Goal: Check status: Check status

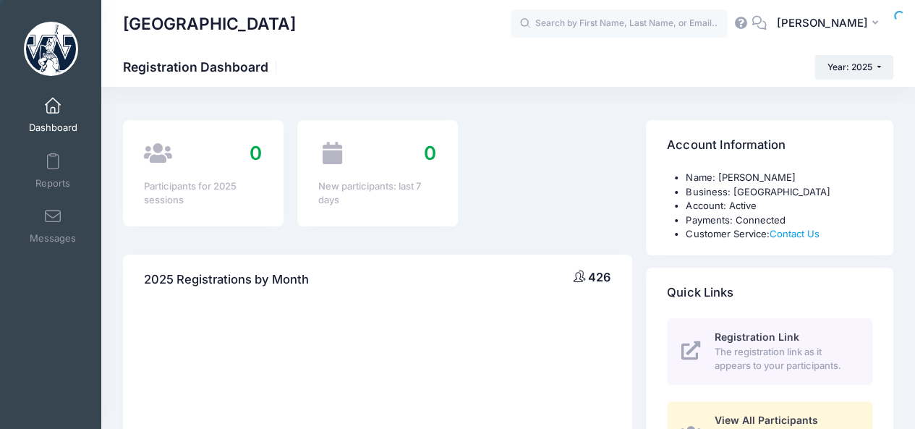
select select
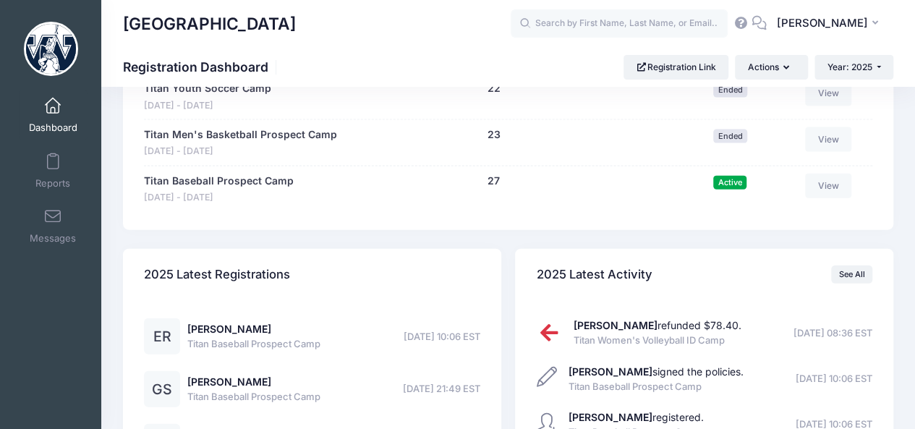
scroll to position [1543, 0]
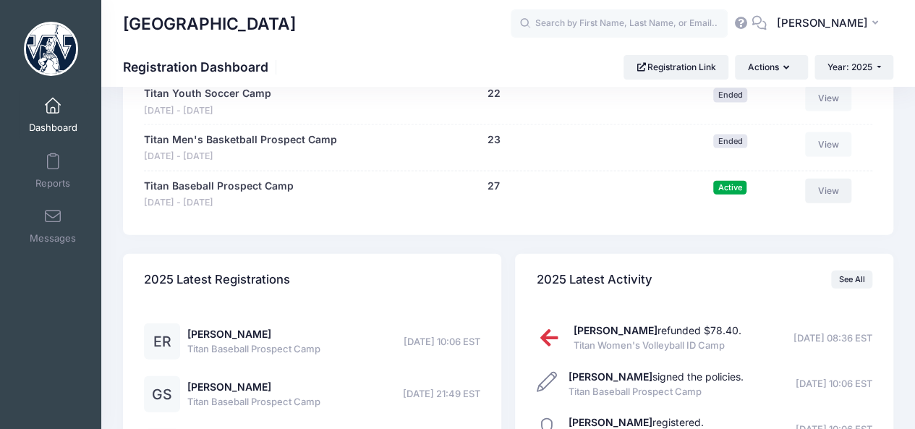
click at [841, 181] on link "View" at bounding box center [828, 191] width 46 height 25
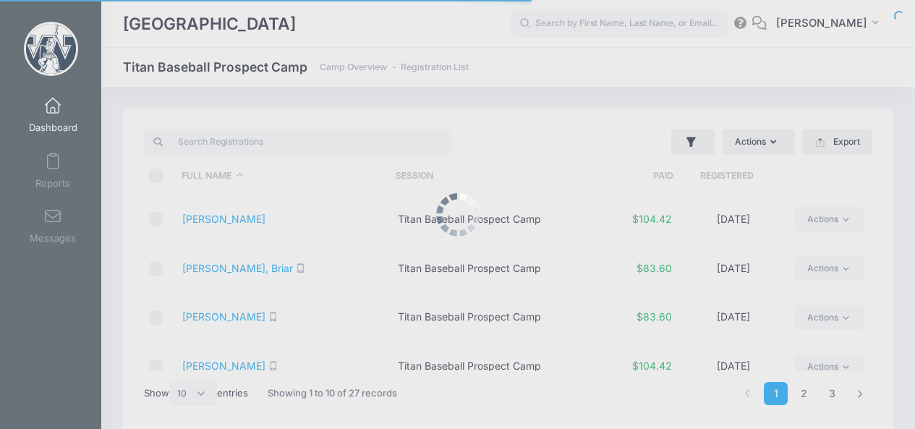
select select "10"
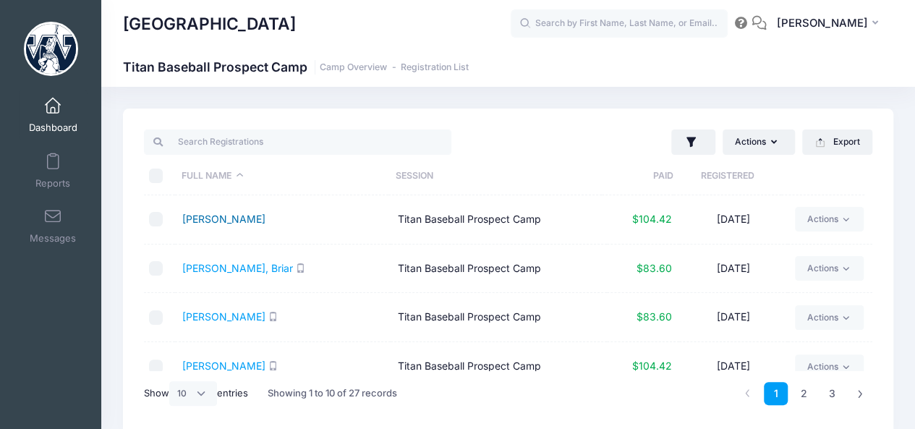
click at [232, 218] on link "[PERSON_NAME]" at bounding box center [223, 219] width 83 height 12
click at [220, 316] on link "Donovan, Drew" at bounding box center [223, 316] width 83 height 12
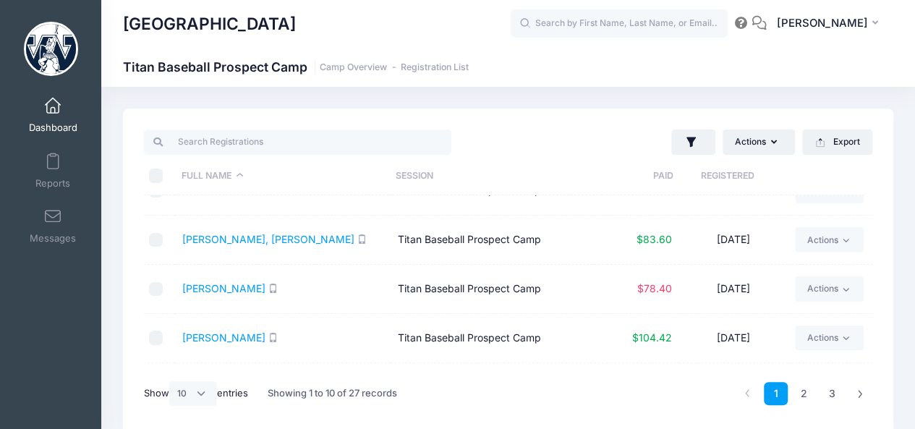
scroll to position [181, 0]
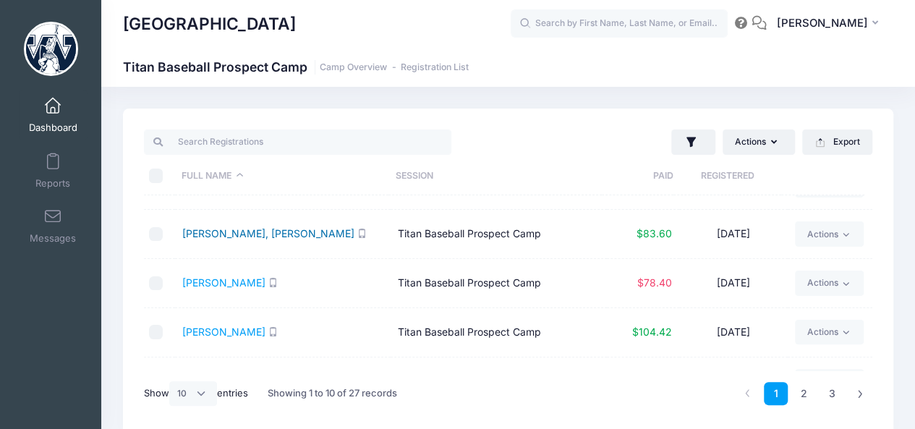
click at [215, 231] on link "Fernsler, Jackson" at bounding box center [268, 233] width 172 height 12
click at [234, 282] on link "Filippone, Domenick" at bounding box center [223, 282] width 83 height 12
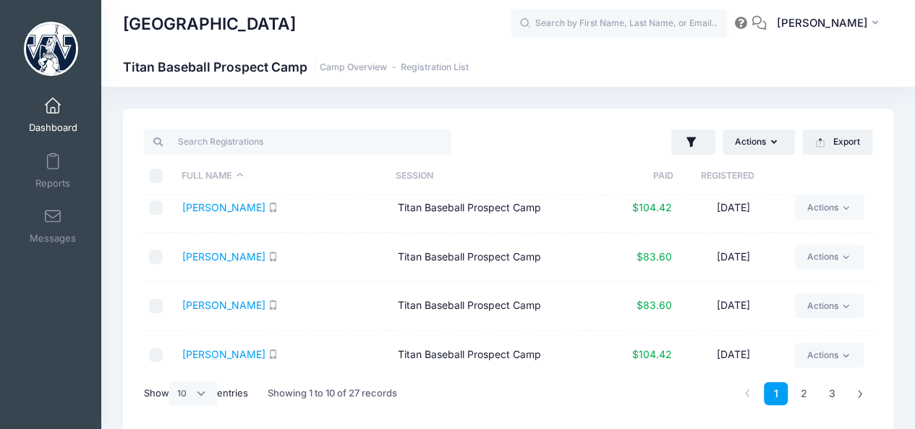
scroll to position [311, 0]
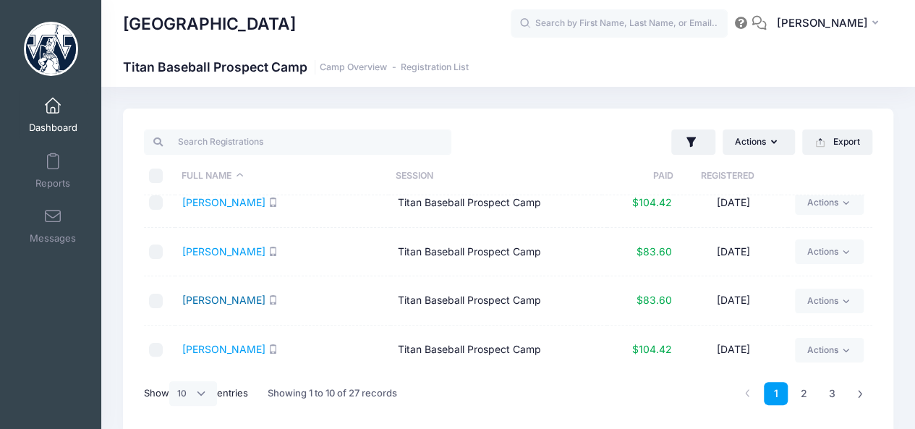
click at [211, 301] on link "Kelty, Dylan" at bounding box center [223, 300] width 83 height 12
click at [223, 344] on link "Koncar, Caleb" at bounding box center [223, 349] width 83 height 12
click at [804, 394] on link "2" at bounding box center [804, 394] width 24 height 24
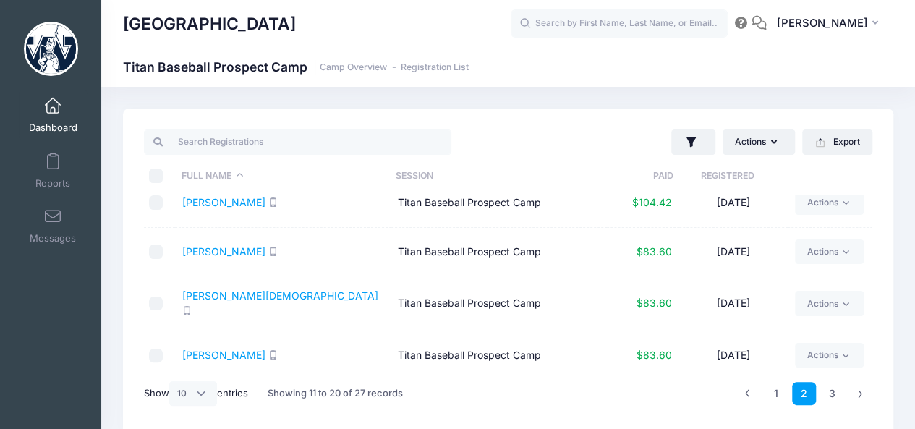
scroll to position [309, 0]
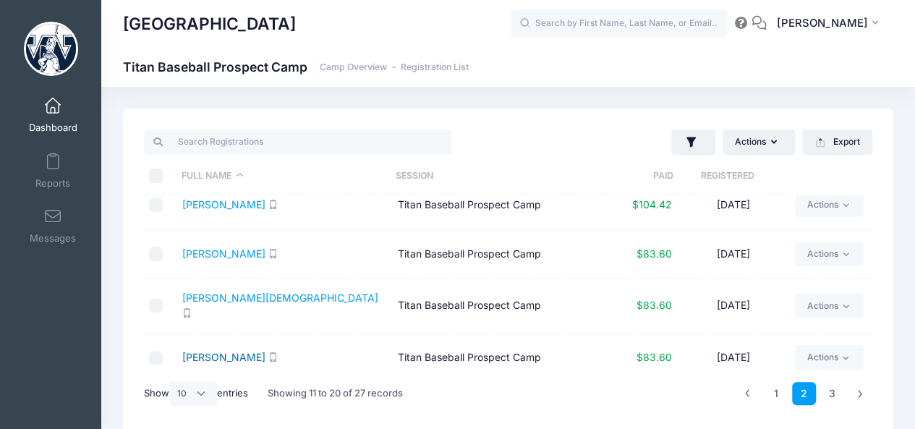
click at [204, 351] on link "Stoker, Jack" at bounding box center [223, 357] width 83 height 12
click at [254, 300] on link "[PERSON_NAME][DEMOGRAPHIC_DATA]" at bounding box center [280, 297] width 196 height 12
click at [210, 250] on link "Speigle, Grady" at bounding box center [223, 253] width 83 height 12
click at [238, 207] on link "Shenot, Logan" at bounding box center [223, 204] width 83 height 12
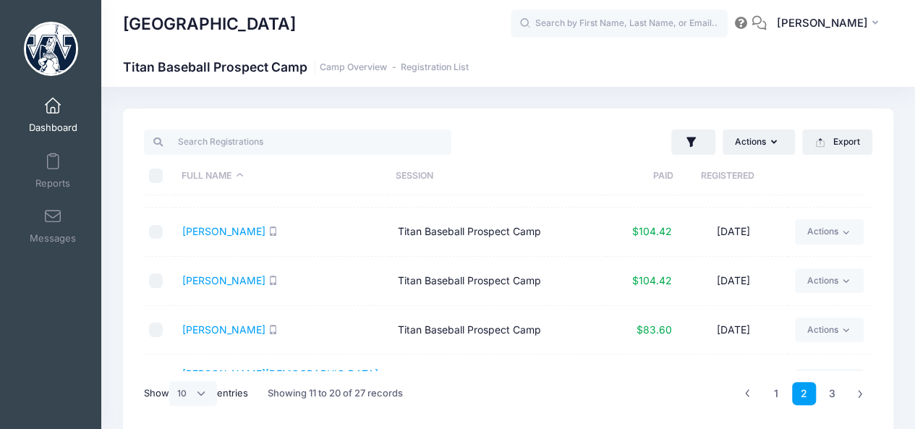
scroll to position [210, 0]
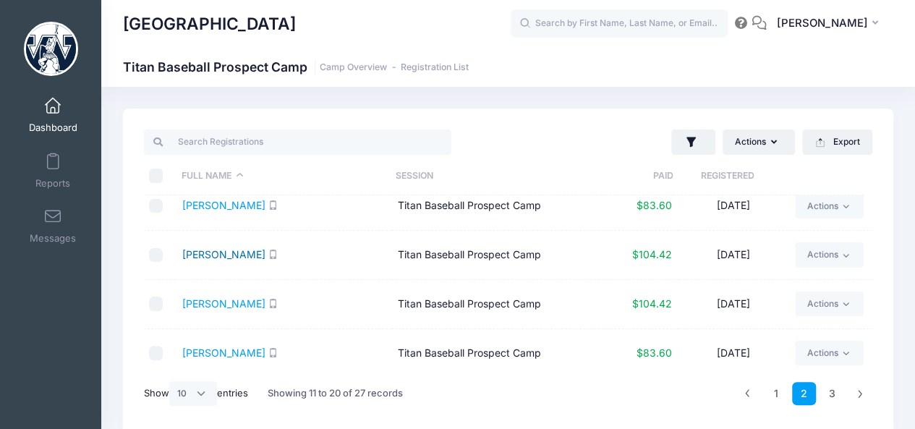
click at [207, 248] on link "Rex, Ethan" at bounding box center [223, 254] width 83 height 12
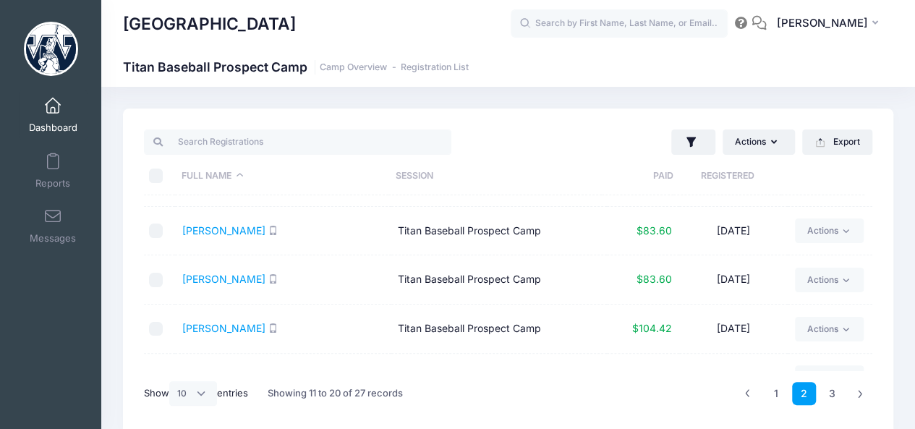
scroll to position [27, 0]
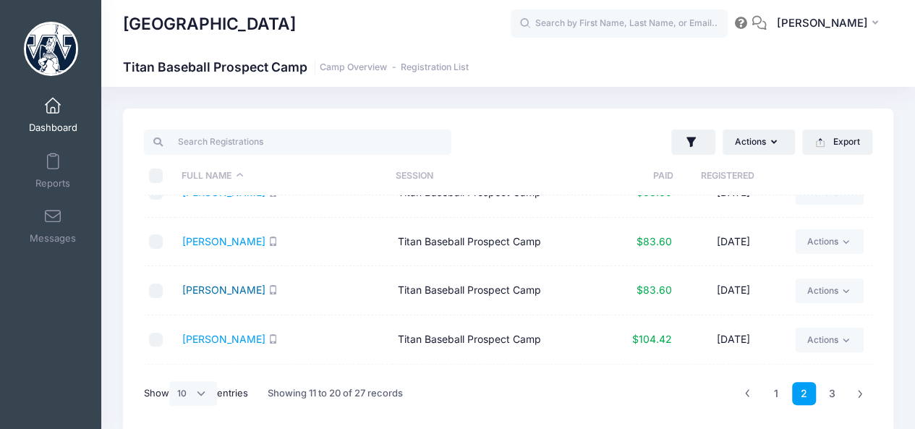
click at [215, 291] on link "Malley, Paul" at bounding box center [223, 289] width 83 height 12
click at [235, 241] on link "MacDougall, Colton" at bounding box center [223, 241] width 83 height 12
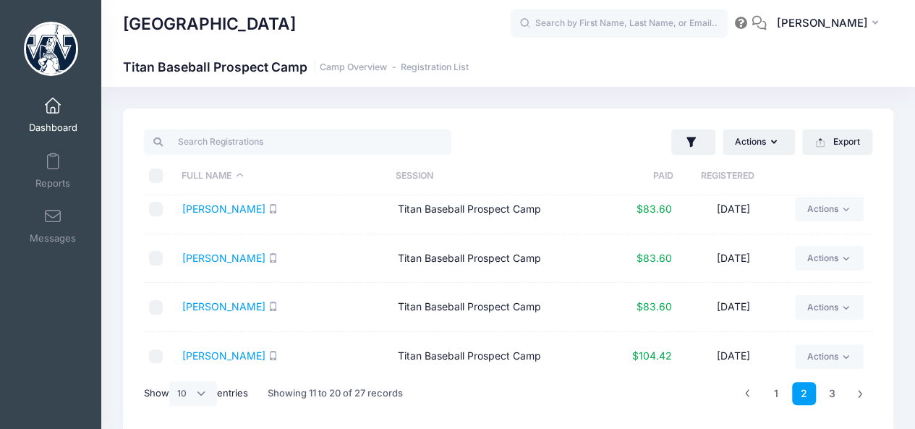
scroll to position [0, 0]
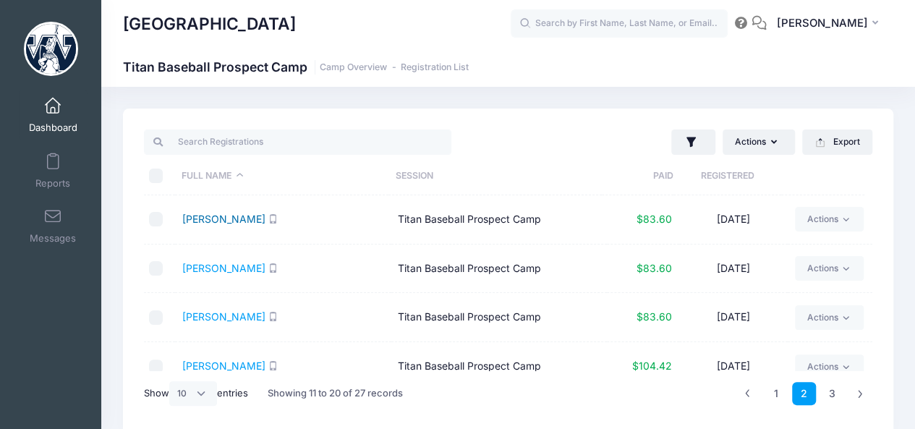
click at [234, 221] on link "Kopkash, Stevie" at bounding box center [223, 219] width 83 height 12
click at [826, 394] on link "3" at bounding box center [832, 394] width 24 height 24
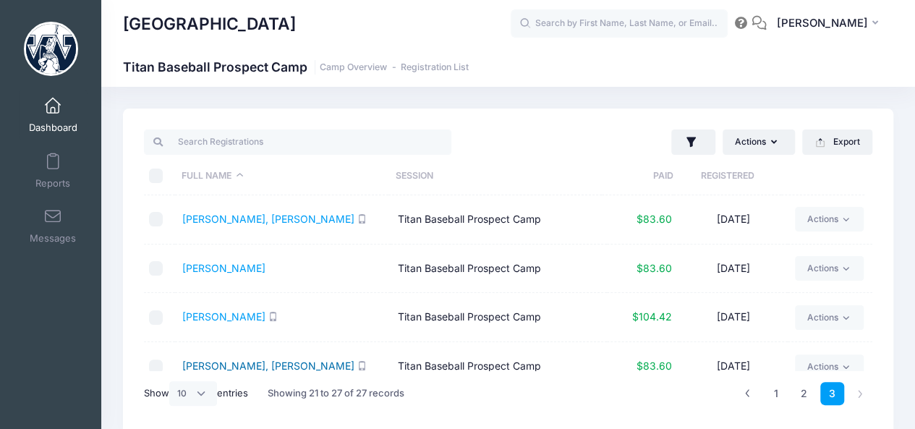
click at [220, 365] on link "Wilson, Connor" at bounding box center [268, 365] width 172 height 12
click at [223, 314] on link "[PERSON_NAME]" at bounding box center [223, 316] width 83 height 12
click at [194, 267] on link "[PERSON_NAME]" at bounding box center [223, 268] width 83 height 12
click at [239, 218] on link "Tarajack, Tucker" at bounding box center [268, 219] width 172 height 12
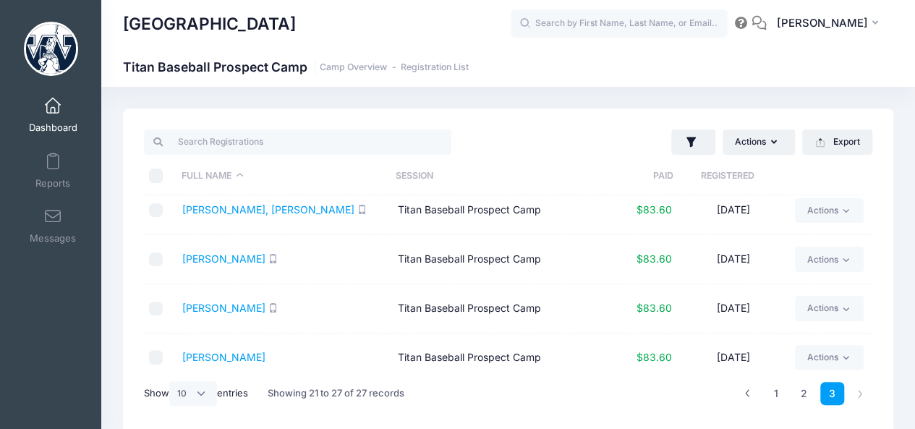
scroll to position [165, 0]
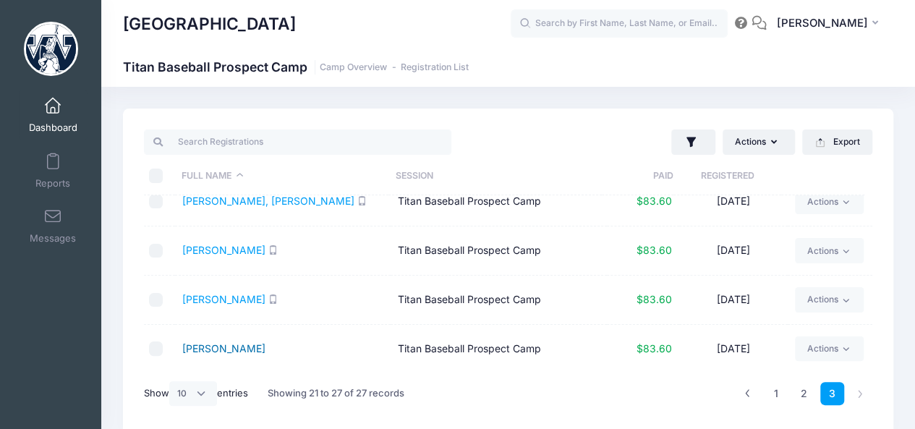
click at [233, 347] on link "Zayas, Miggy" at bounding box center [223, 348] width 83 height 12
click at [226, 298] on link "Young, Avery" at bounding box center [223, 299] width 83 height 12
click at [213, 300] on link "Young, Avery" at bounding box center [223, 299] width 83 height 12
click at [223, 252] on link "Wilson, Tanner" at bounding box center [223, 250] width 83 height 12
click at [237, 203] on link "Wilson, Connor" at bounding box center [268, 200] width 172 height 12
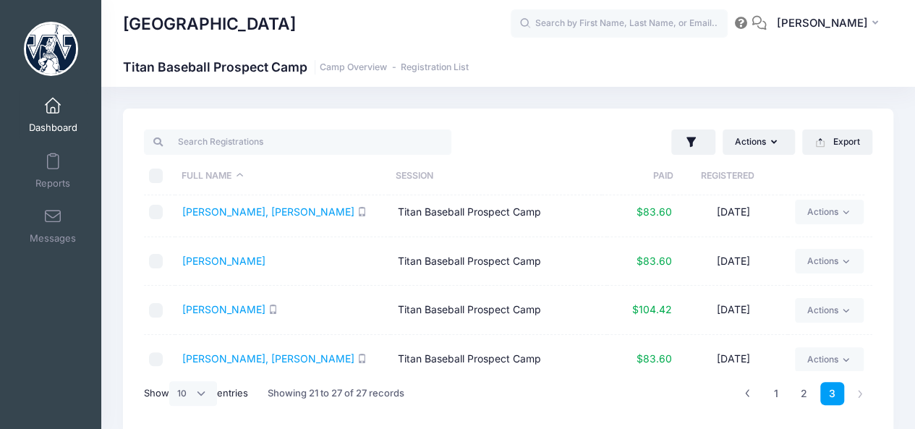
scroll to position [0, 0]
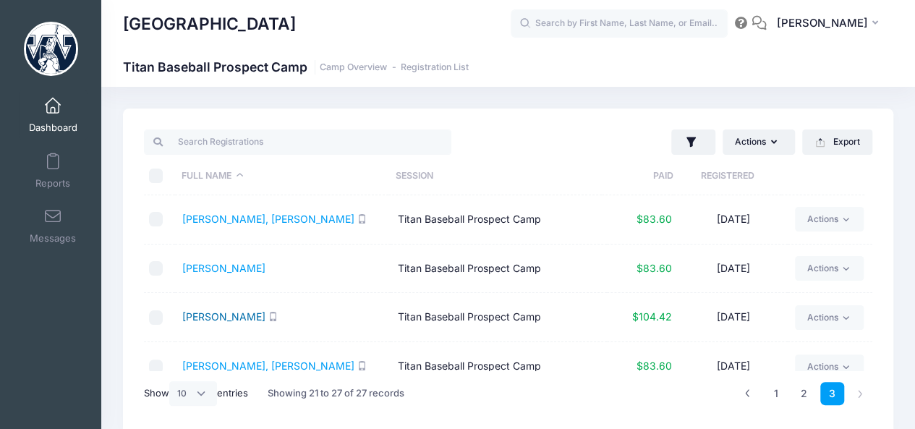
click at [224, 321] on link "Weisz, Chase" at bounding box center [223, 316] width 83 height 12
click at [215, 272] on link "Terlop, Jack" at bounding box center [223, 268] width 83 height 12
click at [228, 223] on link "Tarajack, Tucker" at bounding box center [268, 219] width 172 height 12
click at [801, 388] on link "2" at bounding box center [804, 394] width 24 height 24
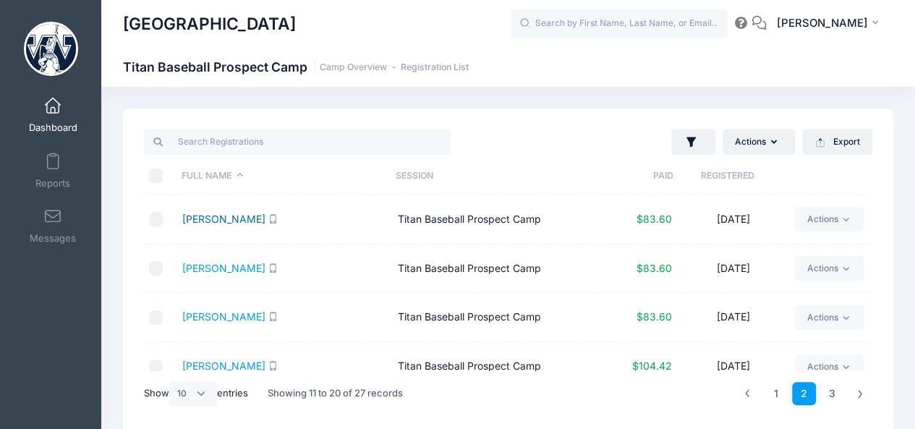
click at [215, 221] on link "Kopkash, Stevie" at bounding box center [223, 219] width 83 height 12
click at [241, 275] on td "MacDougall, Colton" at bounding box center [283, 268] width 216 height 49
click at [245, 271] on link "MacDougall, Colton" at bounding box center [223, 268] width 83 height 12
click at [231, 317] on link "Malley, Paul" at bounding box center [223, 316] width 83 height 12
click at [231, 372] on div "Show All 10 25 50 entries" at bounding box center [196, 393] width 104 height 43
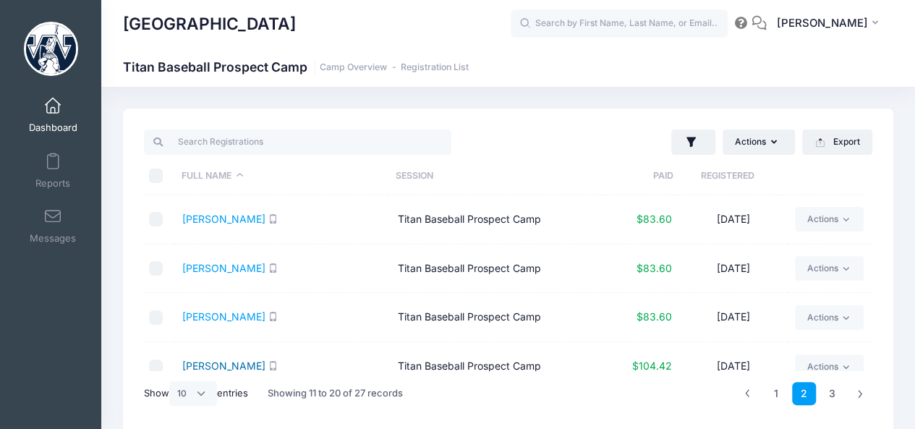
click at [231, 367] on link "McCandless, Isaac" at bounding box center [223, 365] width 83 height 12
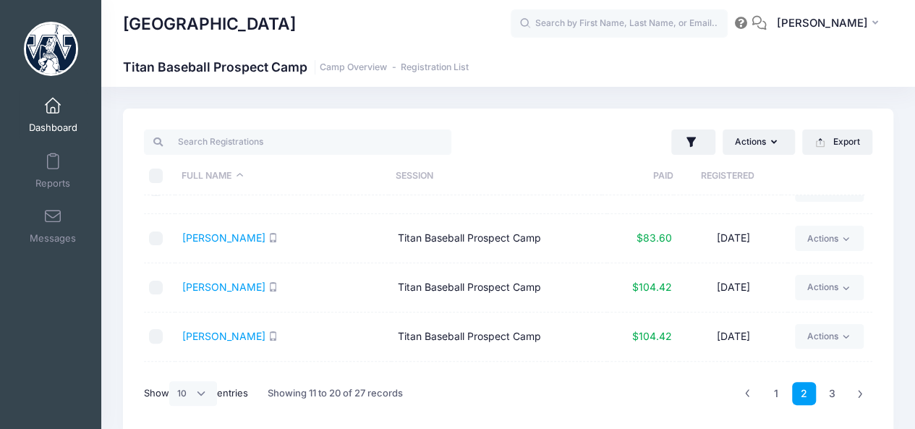
scroll to position [179, 0]
click at [207, 287] on link "Rex, Ethan" at bounding box center [223, 285] width 83 height 12
click at [218, 283] on link "Rex, Ethan" at bounding box center [223, 285] width 83 height 12
click at [223, 329] on link "Shenot, Logan" at bounding box center [223, 334] width 83 height 12
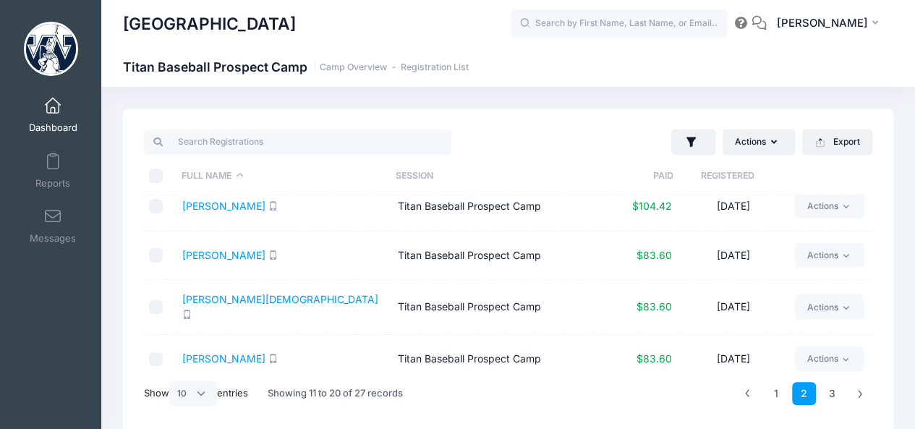
scroll to position [311, 0]
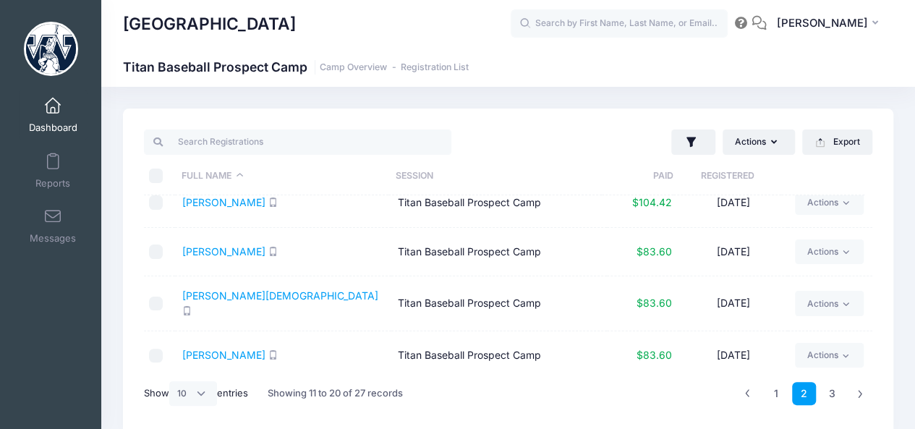
click at [254, 291] on td "Stefanakis, Christian" at bounding box center [283, 303] width 216 height 54
click at [252, 298] on link "Stefanakis, Christian" at bounding box center [280, 295] width 196 height 12
click at [231, 251] on link "Speigle, Grady" at bounding box center [223, 251] width 83 height 12
click at [211, 348] on link "Stoker, Jack" at bounding box center [223, 354] width 83 height 12
click at [779, 392] on link "1" at bounding box center [775, 394] width 24 height 24
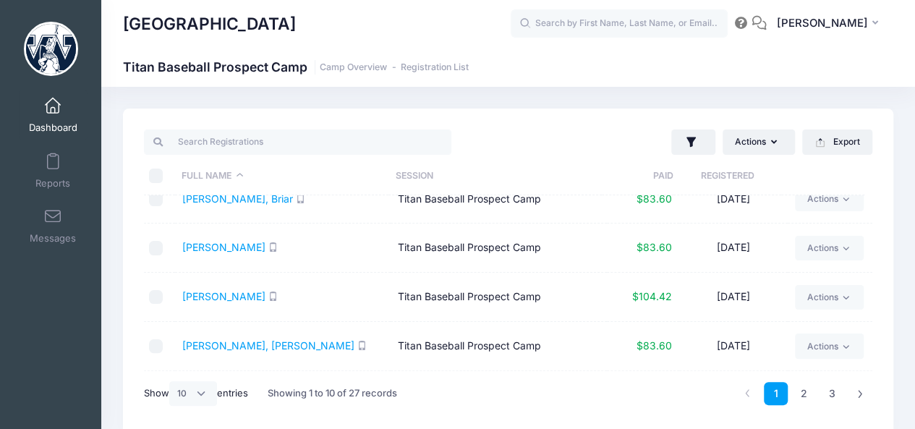
scroll to position [0, 0]
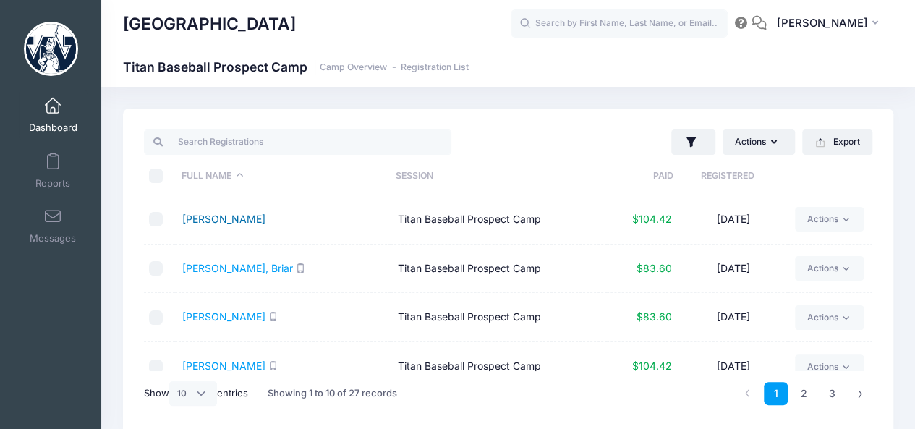
click at [218, 218] on link "[PERSON_NAME]" at bounding box center [223, 219] width 83 height 12
click at [224, 314] on link "[PERSON_NAME]" at bounding box center [223, 316] width 83 height 12
click at [218, 361] on link "[PERSON_NAME]" at bounding box center [223, 365] width 83 height 12
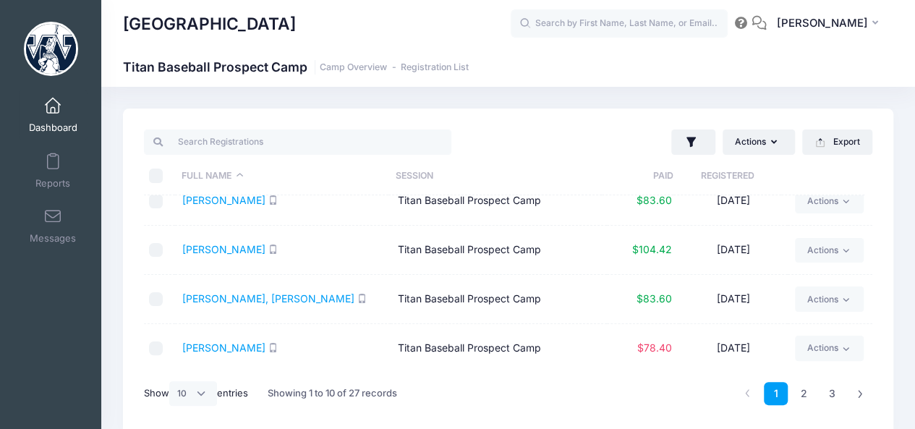
scroll to position [119, 0]
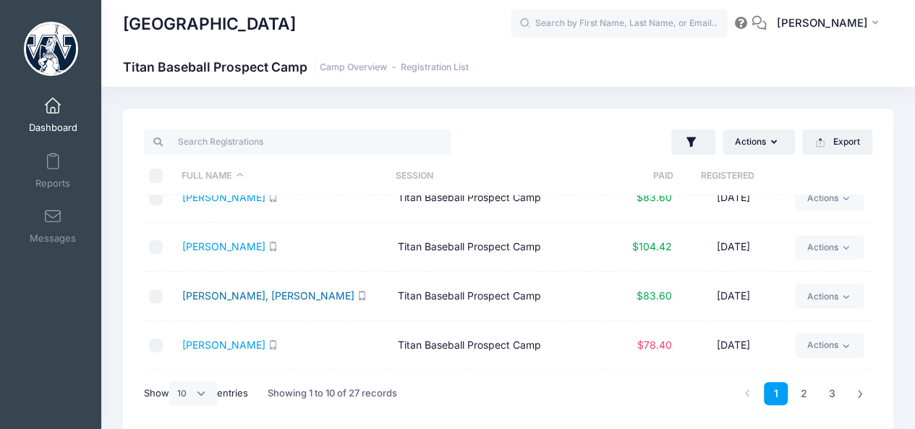
click at [251, 297] on link "[PERSON_NAME], [PERSON_NAME]" at bounding box center [268, 295] width 172 height 12
click at [256, 349] on link "[PERSON_NAME]" at bounding box center [223, 344] width 83 height 12
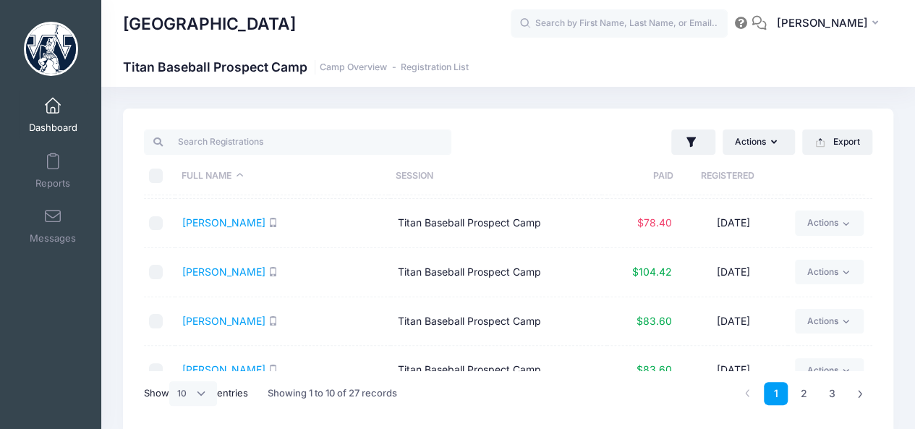
scroll to position [244, 0]
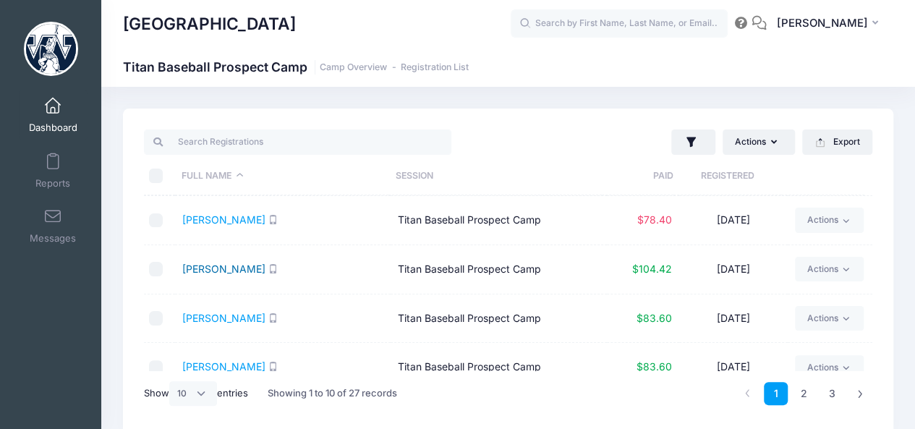
click at [222, 267] on link "[PERSON_NAME]" at bounding box center [223, 268] width 83 height 12
click at [238, 315] on link "[PERSON_NAME]" at bounding box center [223, 318] width 83 height 12
click at [227, 366] on link "[PERSON_NAME]" at bounding box center [223, 366] width 83 height 12
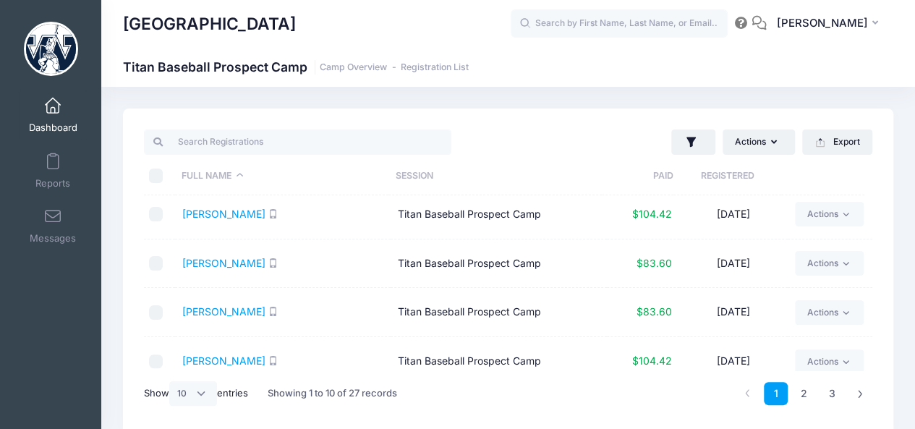
scroll to position [311, 0]
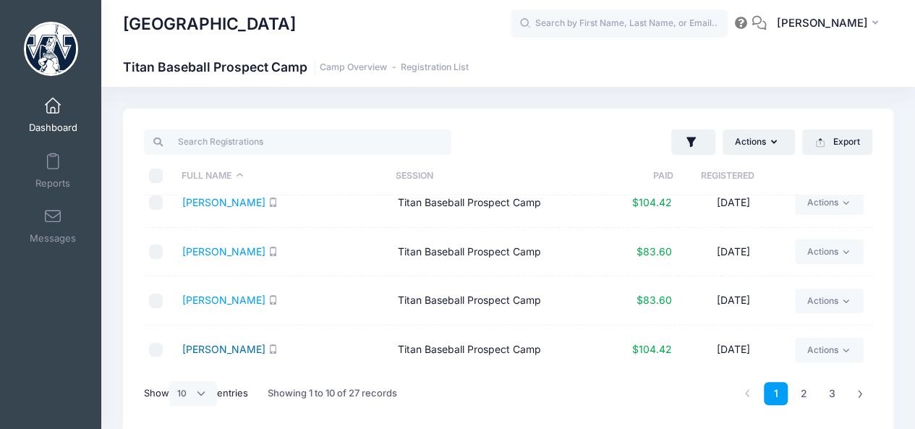
click at [223, 348] on link "[PERSON_NAME]" at bounding box center [223, 349] width 83 height 12
click at [192, 349] on link "[PERSON_NAME]" at bounding box center [223, 349] width 83 height 12
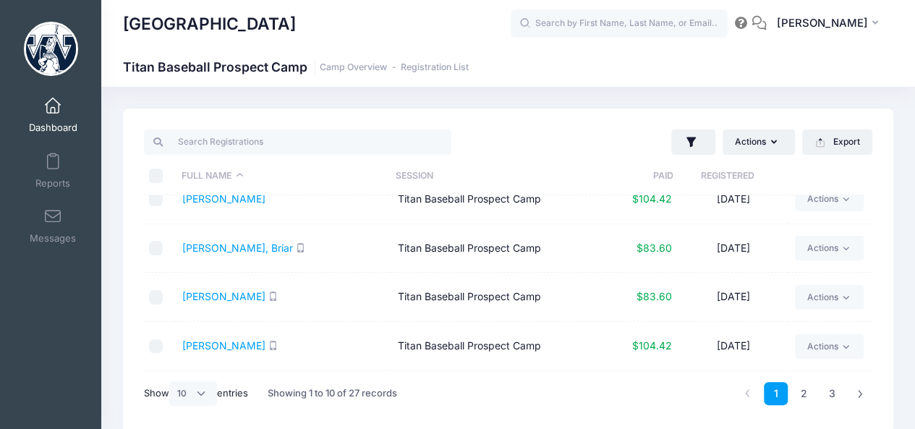
scroll to position [0, 0]
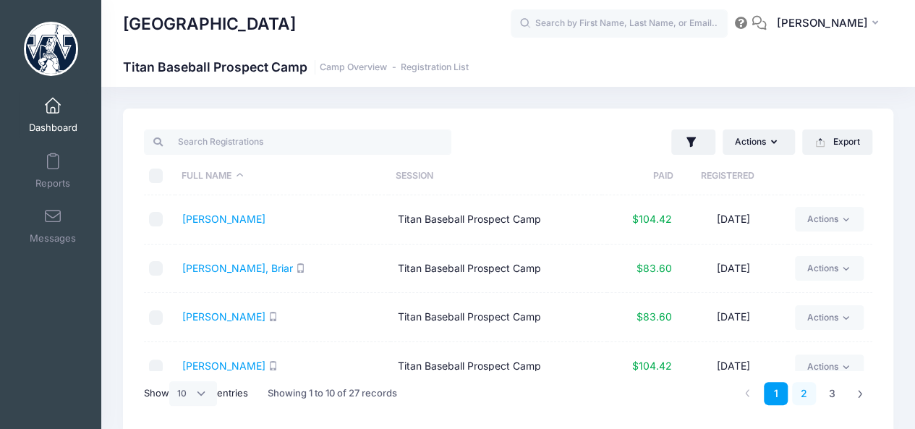
click at [802, 394] on link "2" at bounding box center [804, 394] width 24 height 24
click at [203, 312] on link "Malley, Paul" at bounding box center [223, 316] width 83 height 12
click at [228, 265] on link "MacDougall, Colton" at bounding box center [223, 268] width 83 height 12
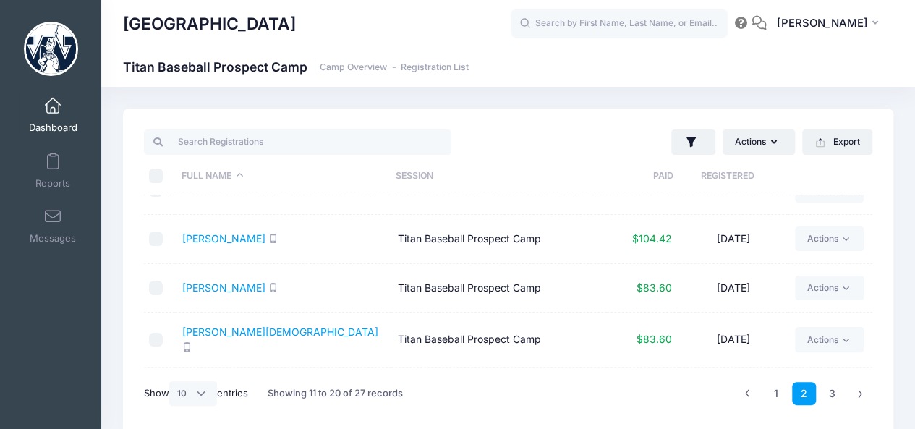
scroll to position [162, 0]
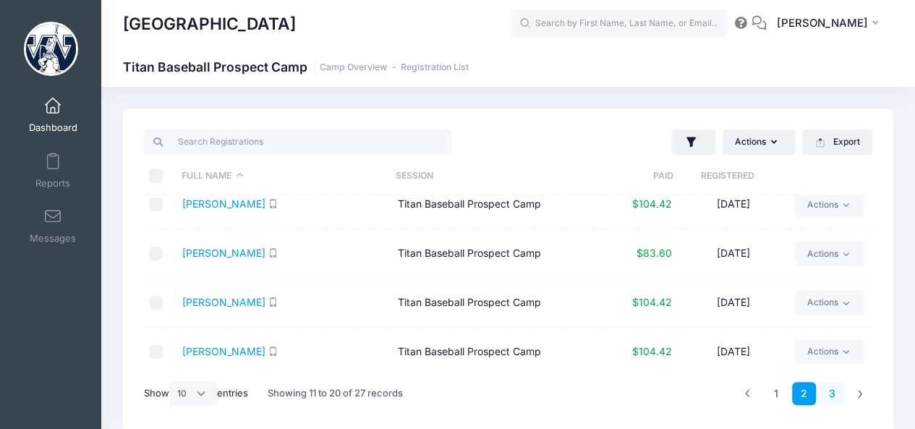
click at [832, 383] on link "3" at bounding box center [832, 394] width 24 height 24
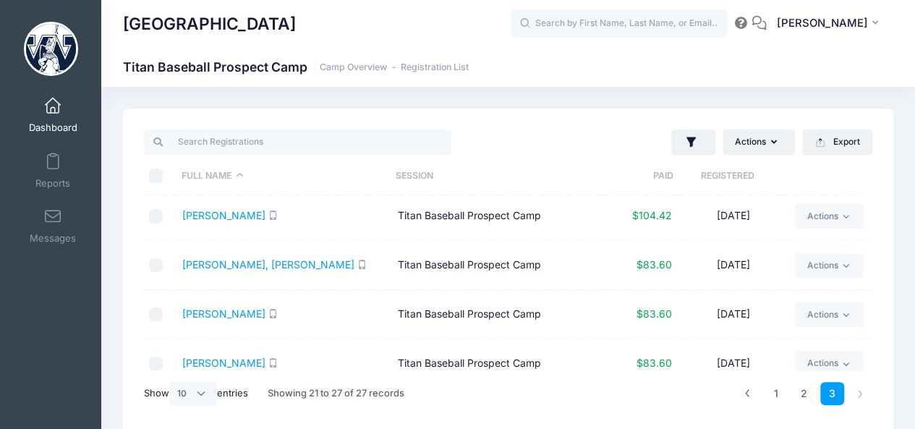
scroll to position [100, 0]
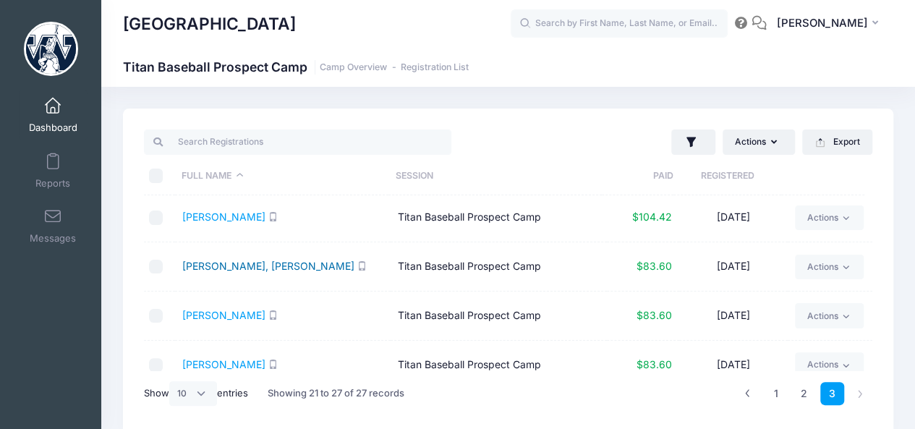
click at [220, 267] on link "Wilson, Connor" at bounding box center [268, 266] width 172 height 12
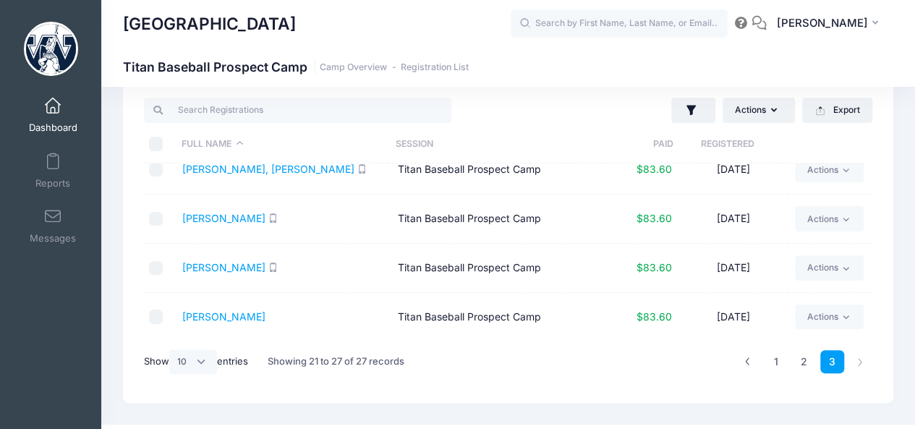
scroll to position [38, 0]
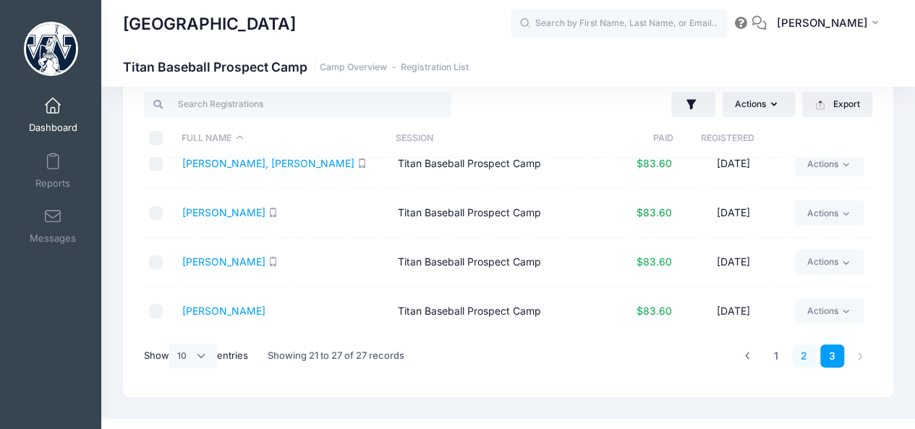
click at [811, 352] on link "2" at bounding box center [804, 356] width 24 height 24
click at [778, 355] on link "1" at bounding box center [775, 356] width 24 height 24
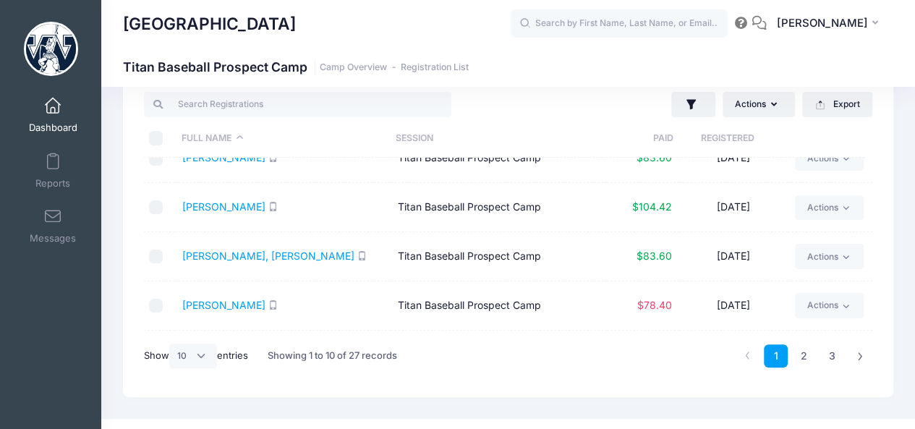
scroll to position [311, 0]
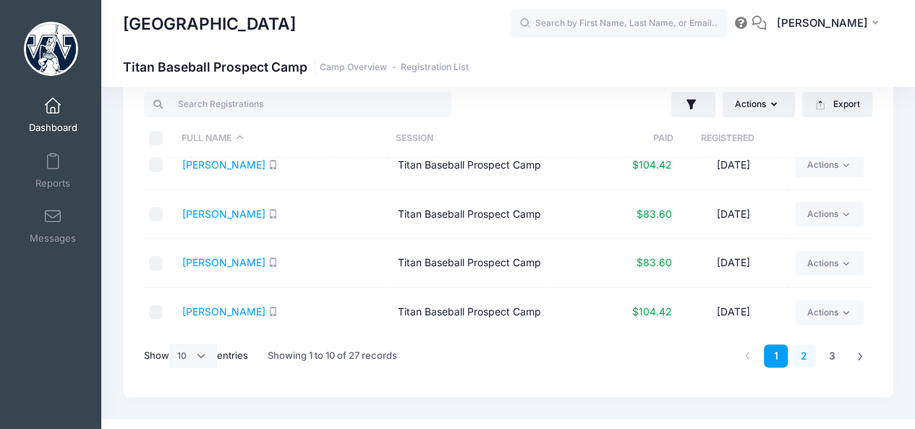
click at [807, 356] on link "2" at bounding box center [804, 356] width 24 height 24
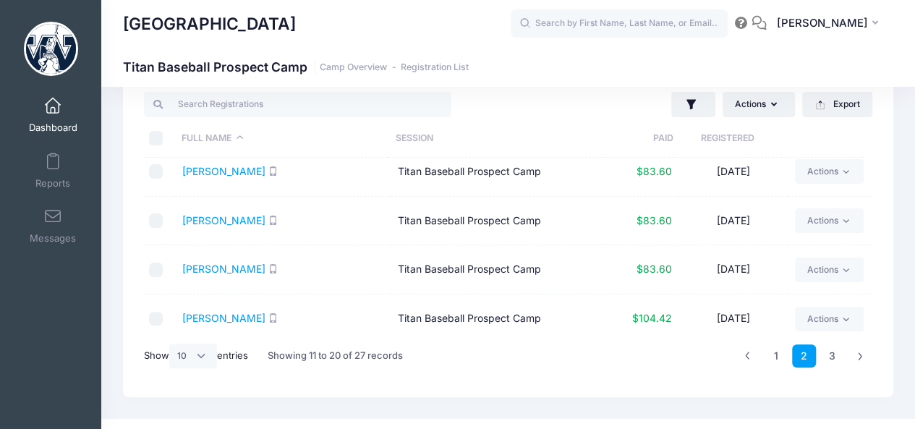
scroll to position [0, 0]
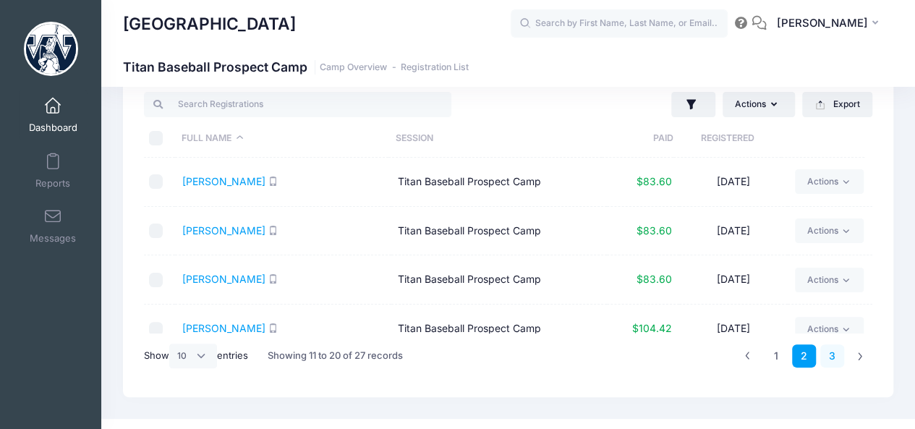
click at [831, 359] on link "3" at bounding box center [832, 356] width 24 height 24
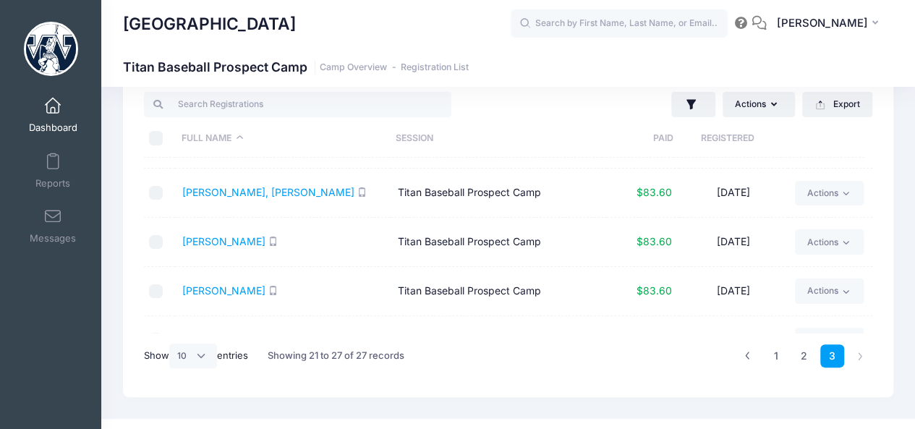
scroll to position [132, 0]
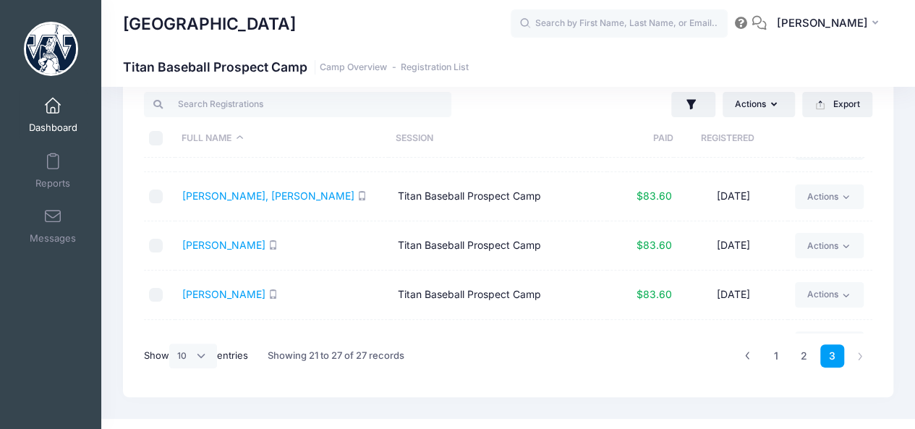
click at [60, 106] on link "Dashboard" at bounding box center [53, 115] width 69 height 51
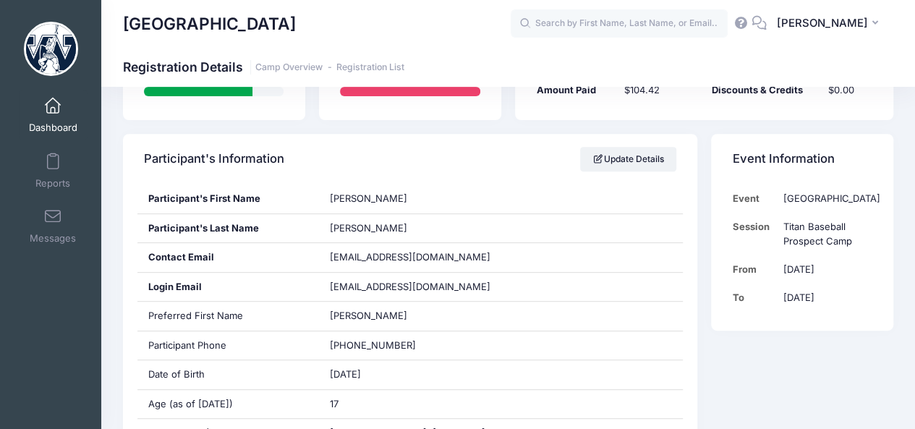
scroll to position [427, 0]
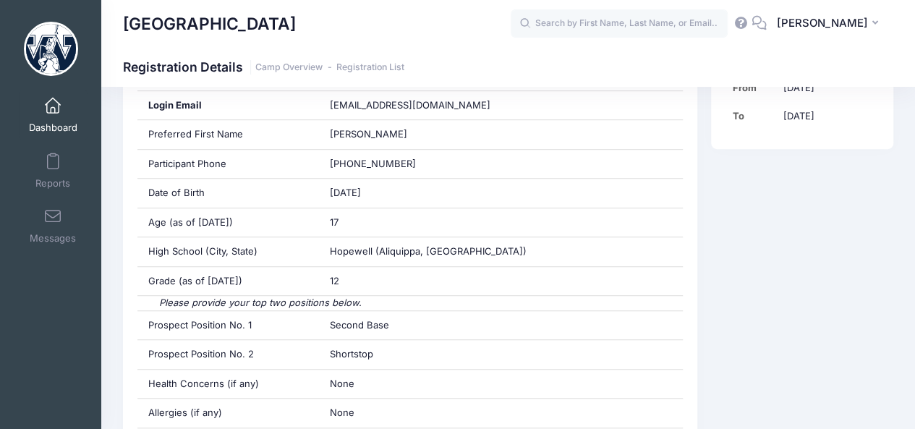
scroll to position [410, 0]
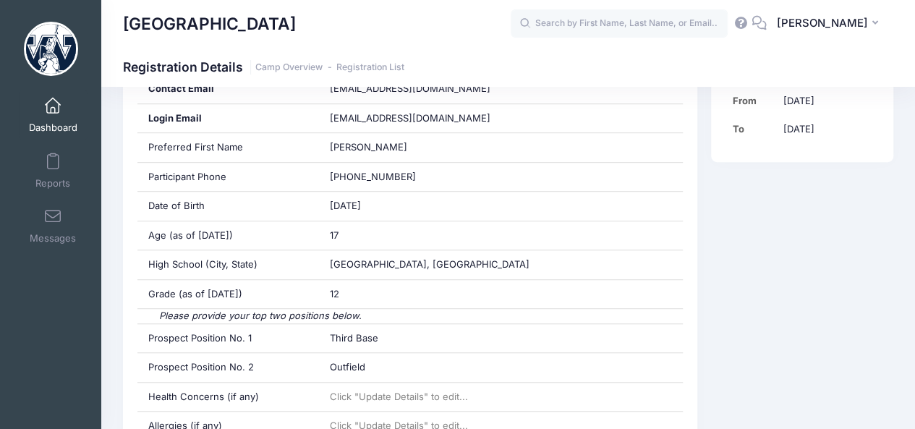
scroll to position [405, 0]
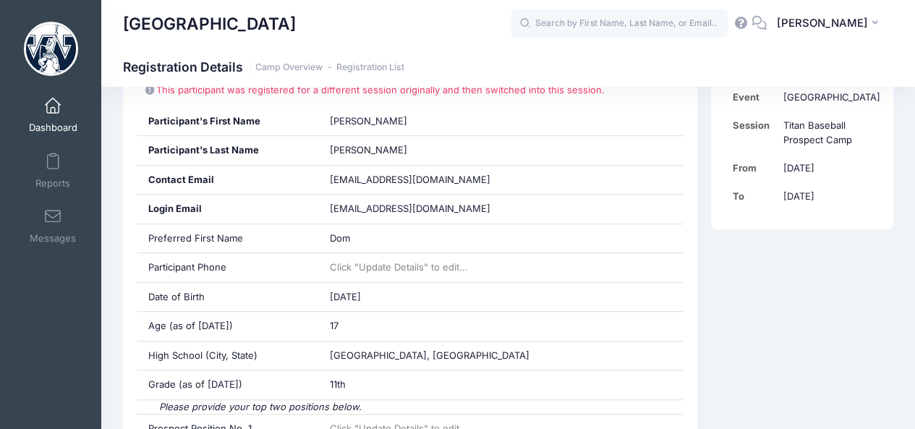
scroll to position [300, 0]
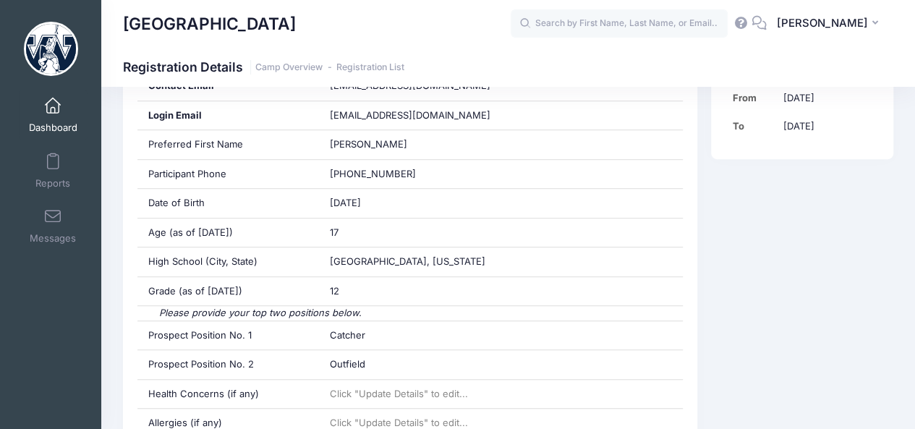
scroll to position [396, 0]
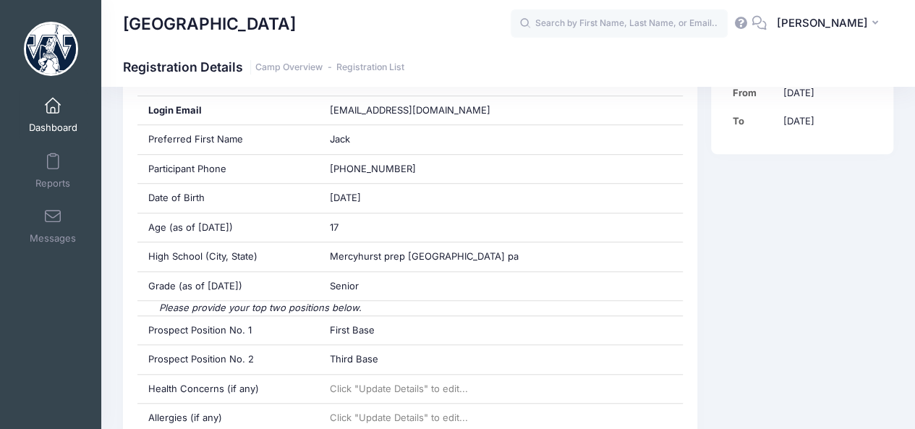
scroll to position [389, 0]
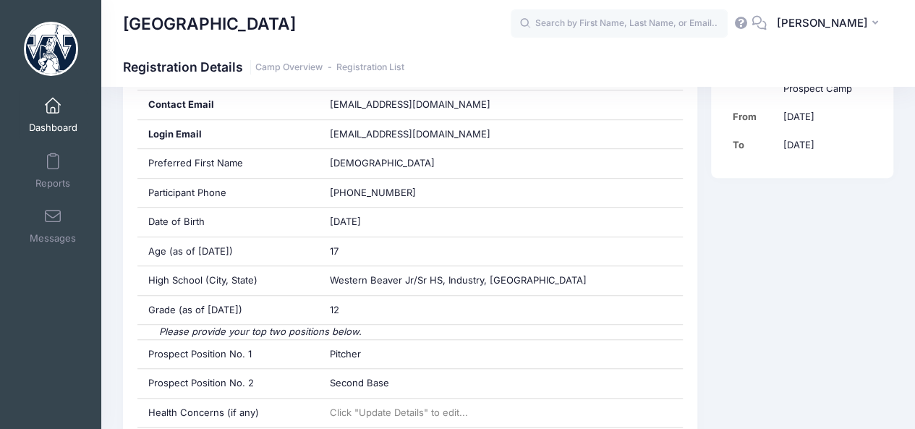
scroll to position [373, 0]
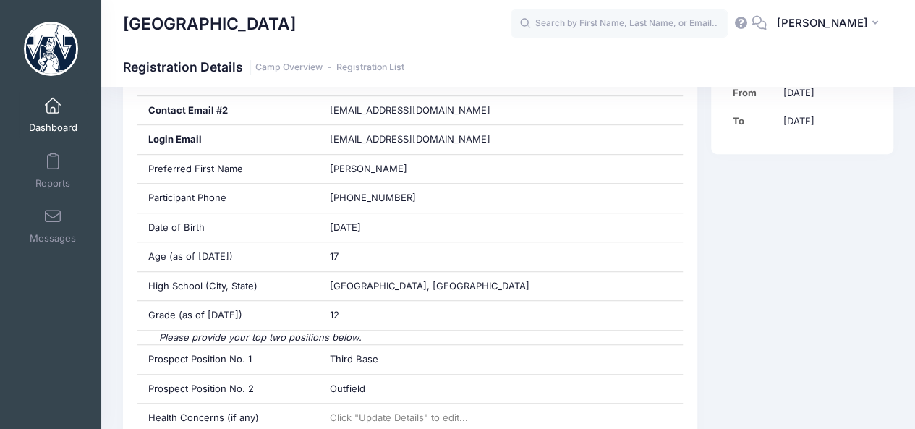
scroll to position [333, 0]
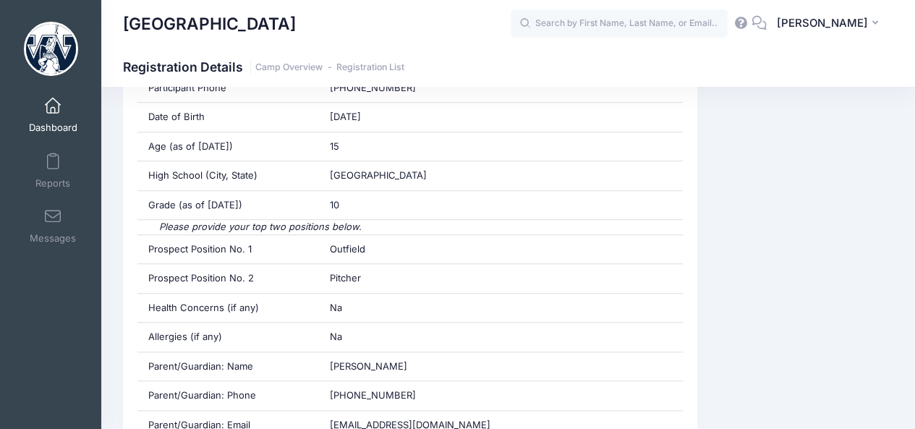
scroll to position [289, 0]
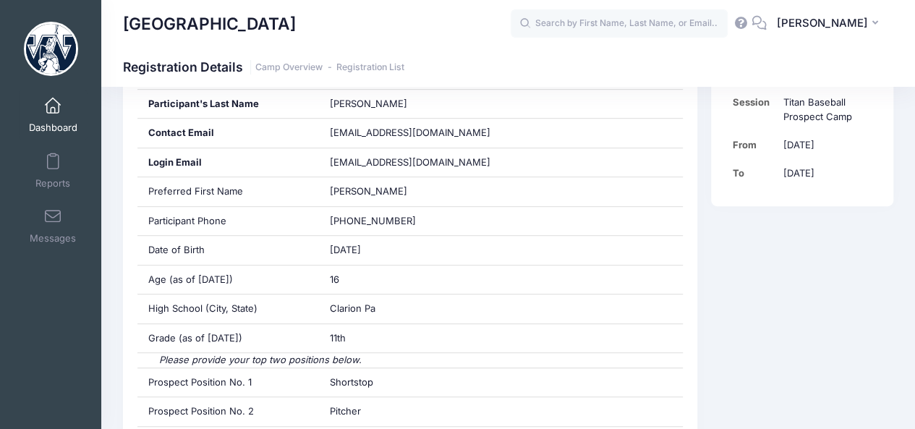
scroll to position [339, 0]
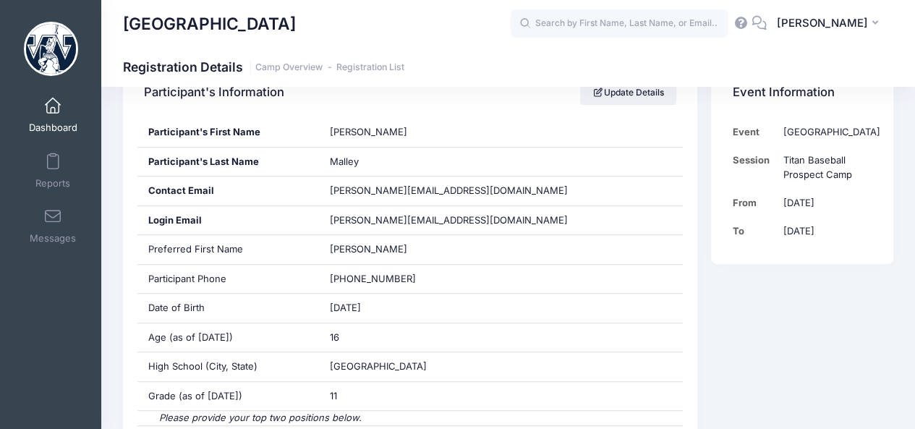
scroll to position [273, 0]
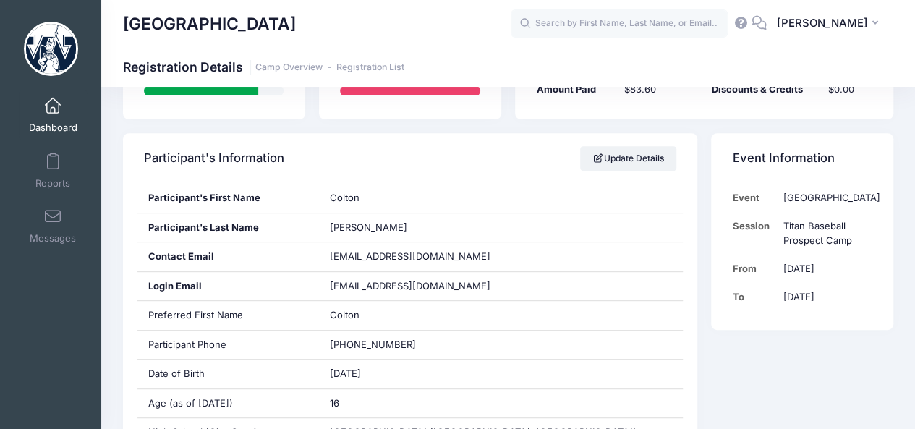
scroll to position [213, 0]
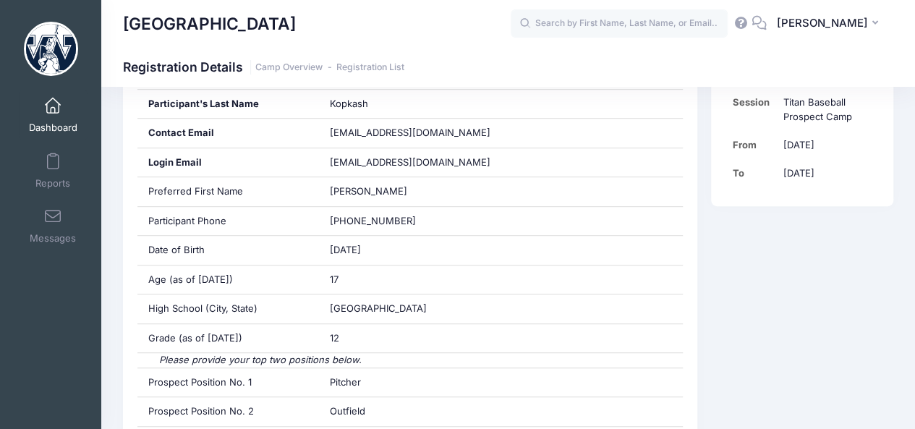
scroll to position [339, 0]
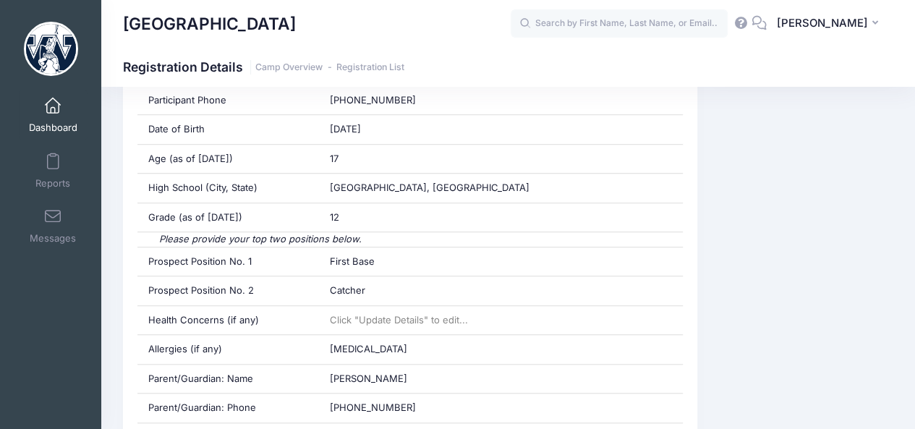
scroll to position [471, 0]
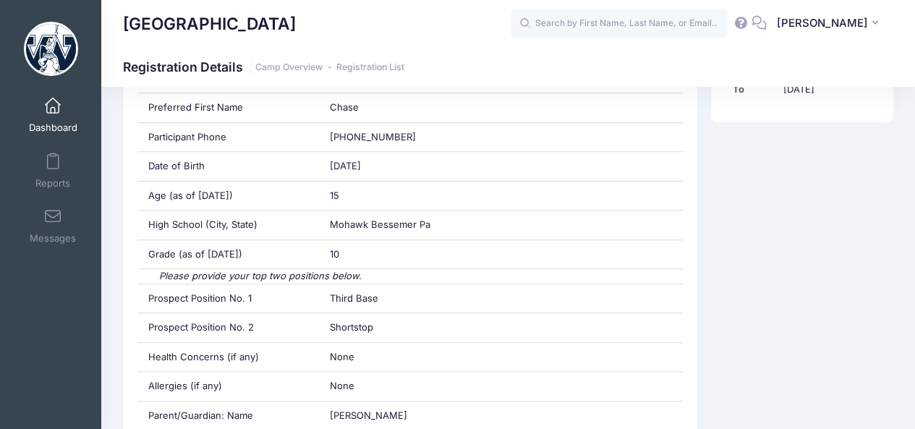
scroll to position [431, 0]
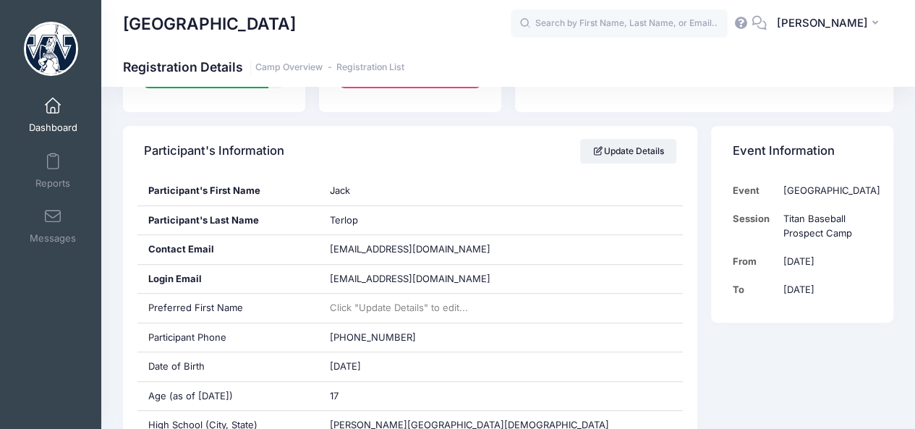
scroll to position [202, 0]
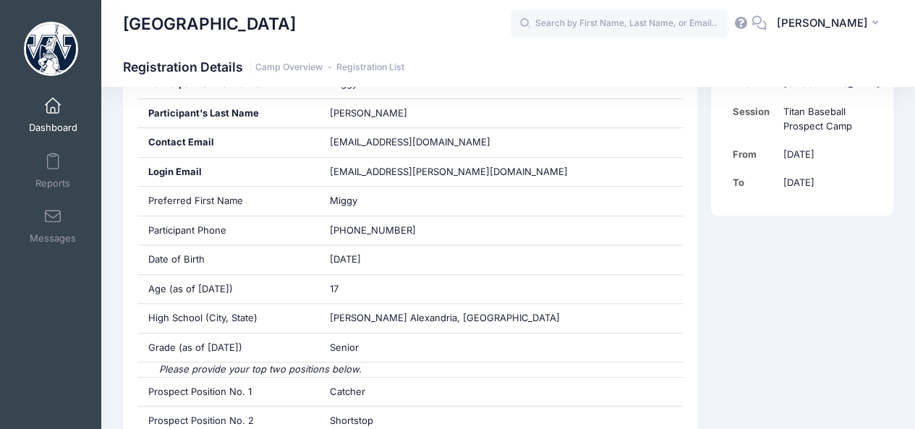
scroll to position [317, 0]
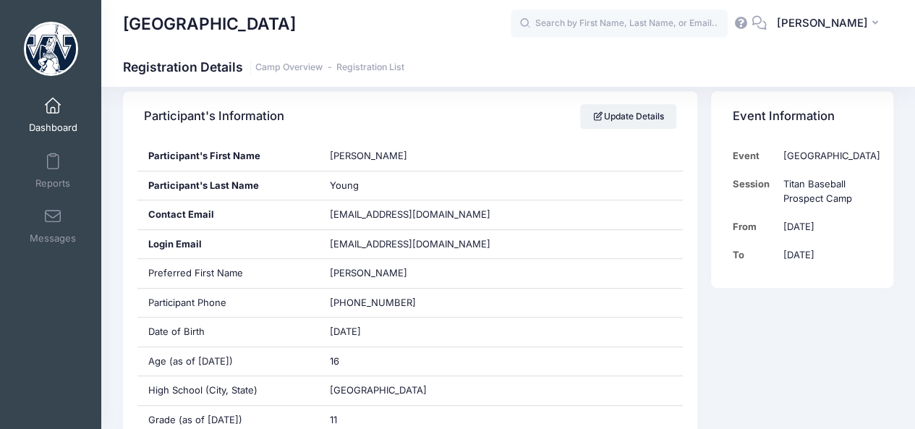
scroll to position [378, 0]
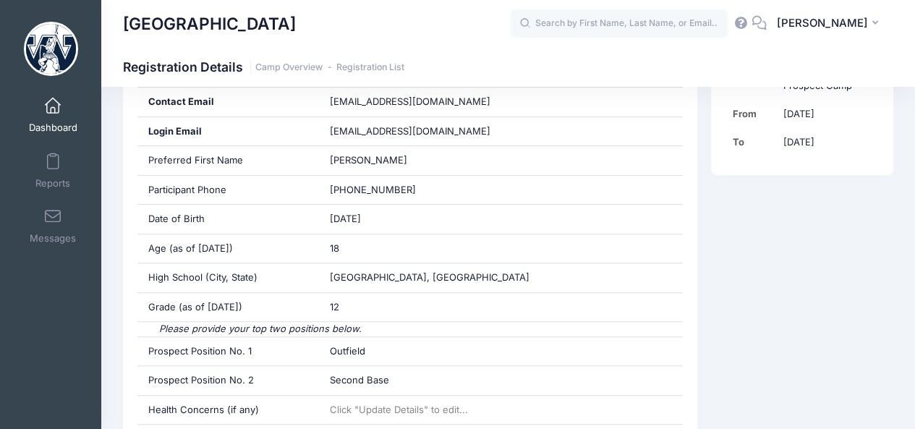
scroll to position [449, 0]
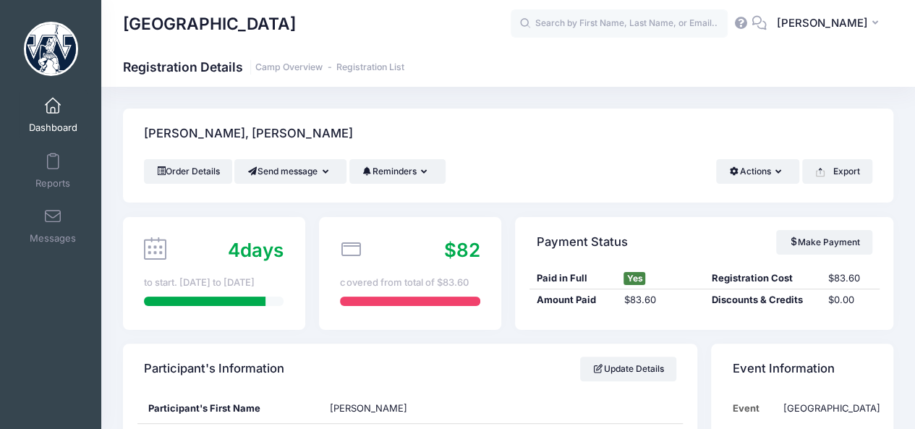
scroll to position [489, 0]
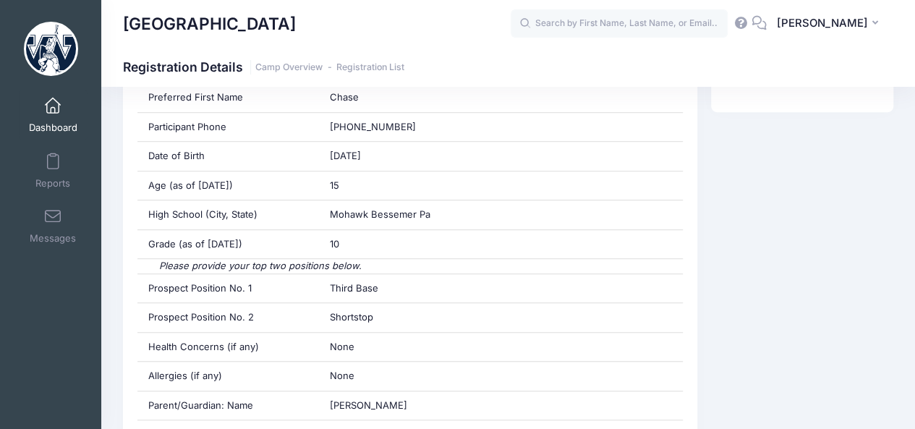
scroll to position [418, 0]
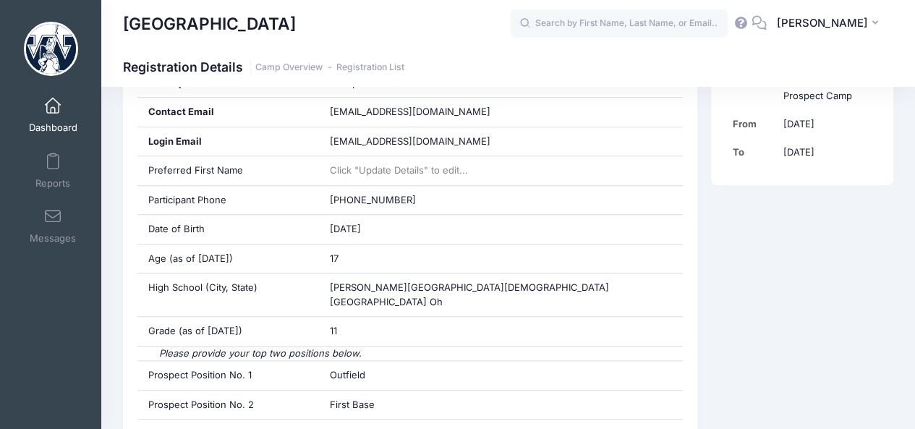
scroll to position [368, 0]
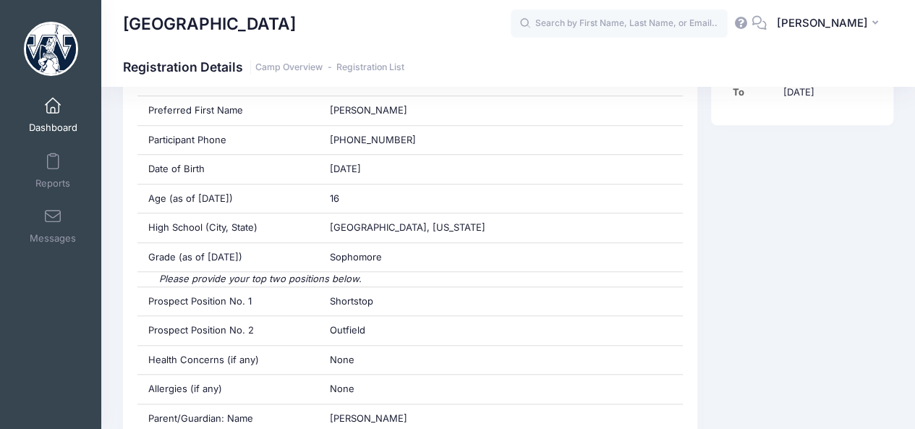
scroll to position [418, 0]
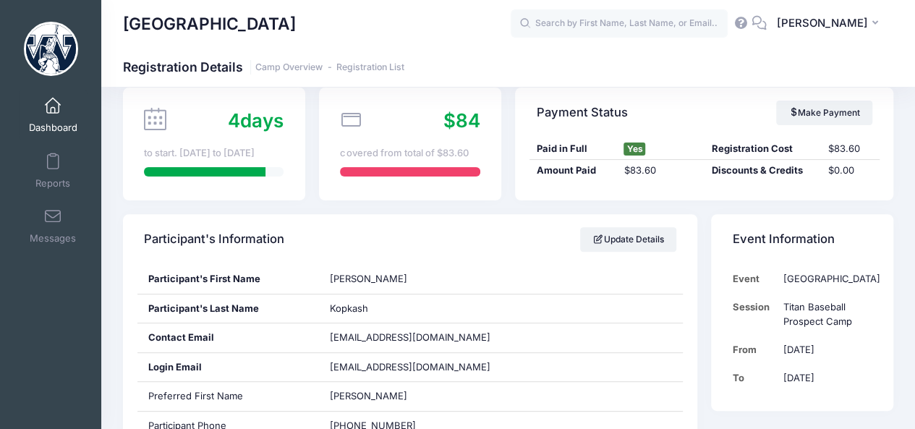
scroll to position [127, 0]
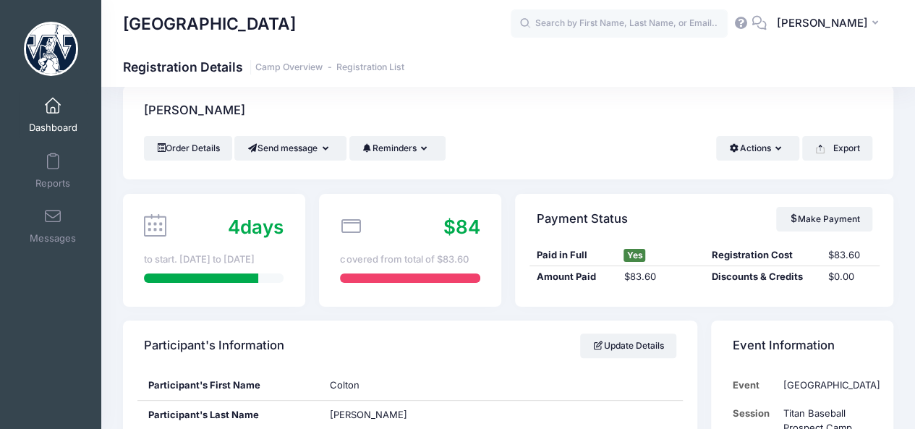
scroll to position [18, 0]
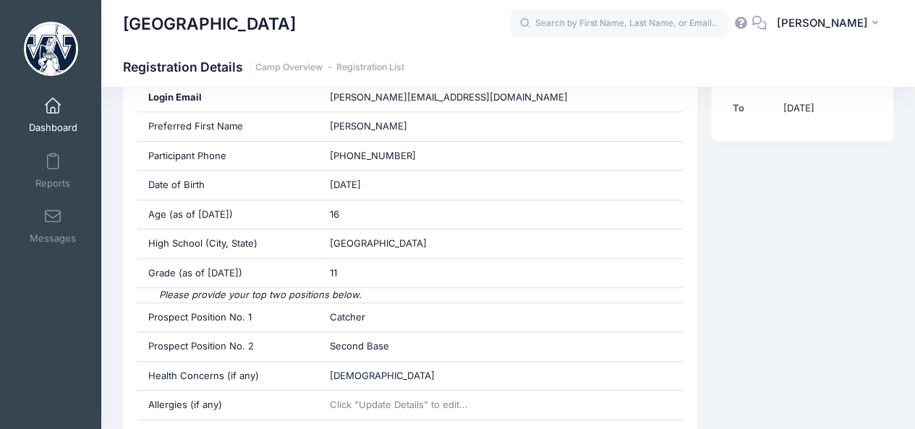
scroll to position [405, 0]
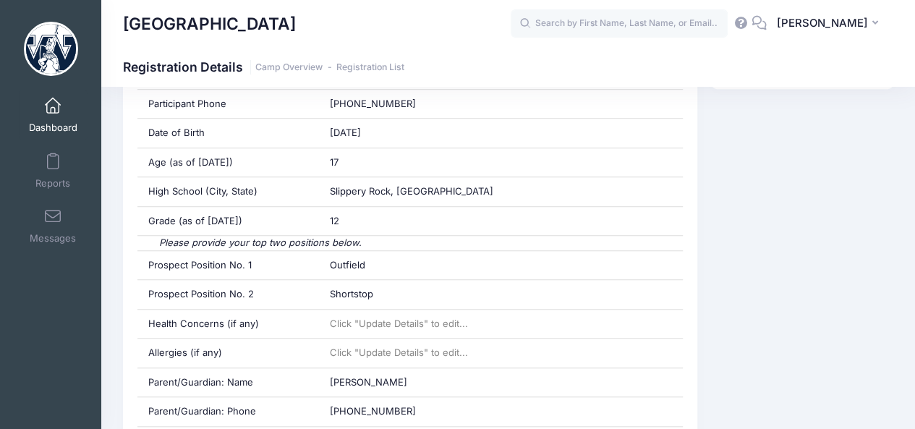
scroll to position [457, 0]
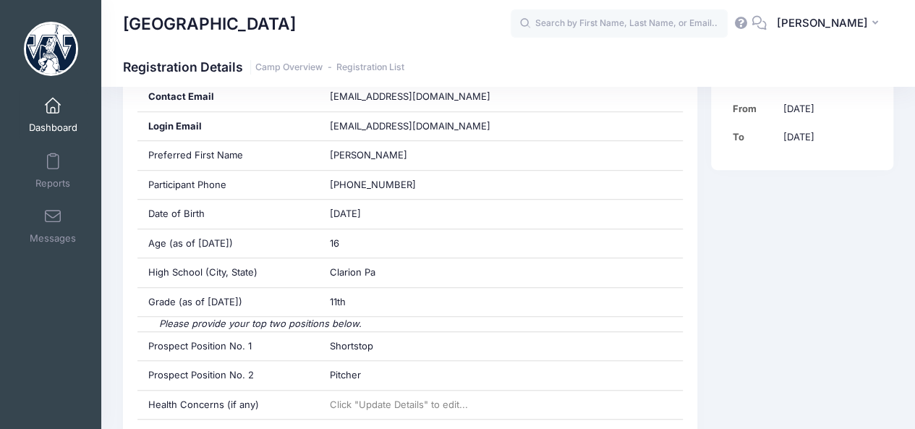
scroll to position [378, 0]
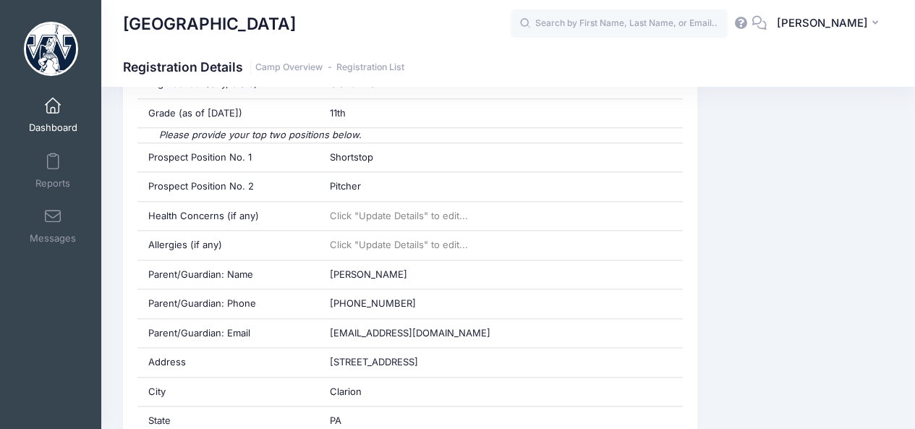
scroll to position [557, 0]
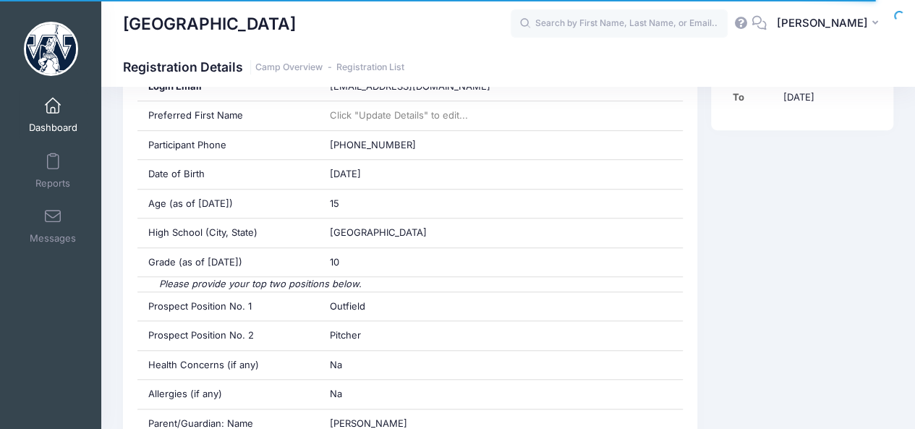
scroll to position [415, 0]
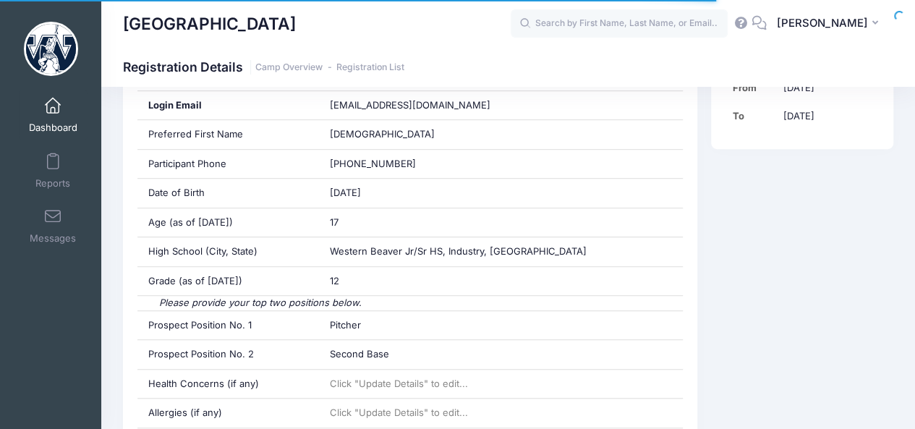
scroll to position [396, 0]
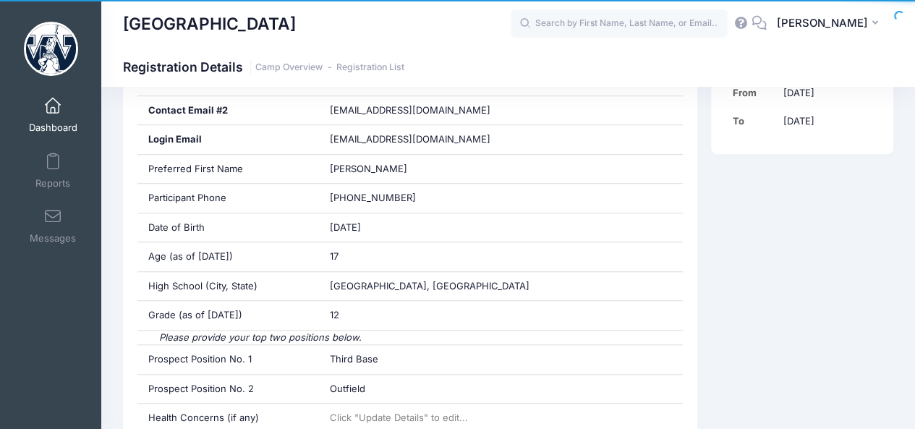
scroll to position [421, 0]
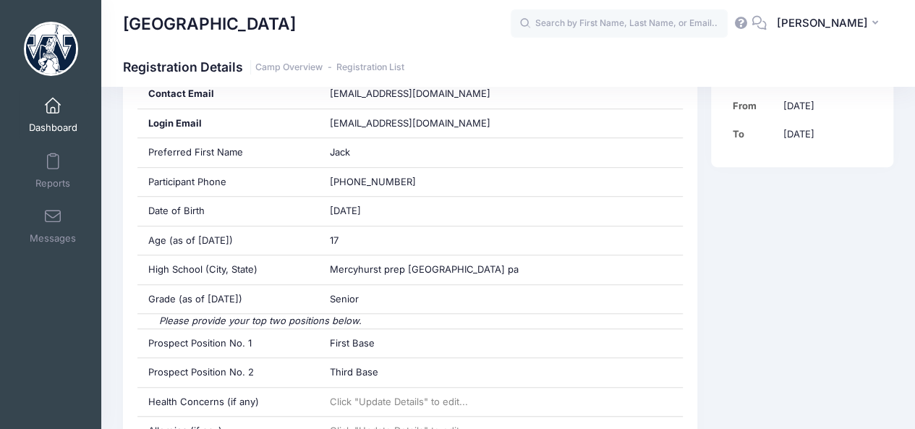
scroll to position [389, 0]
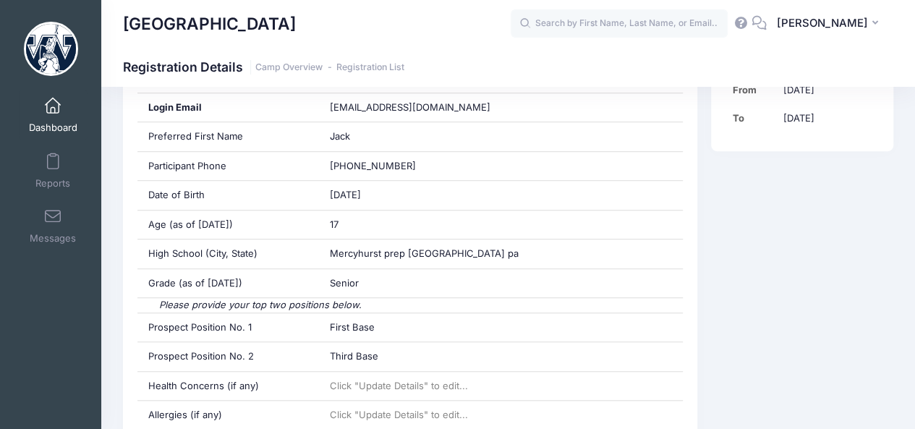
drag, startPoint x: 920, startPoint y: 66, endPoint x: 925, endPoint y: 138, distance: 72.4
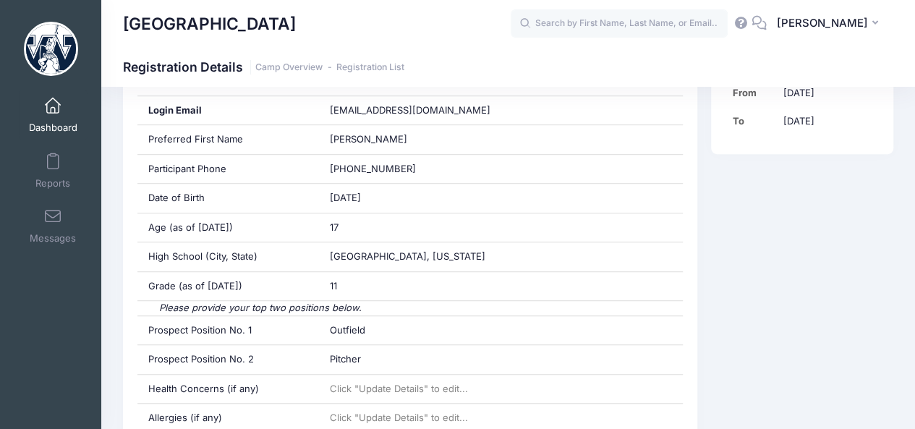
scroll to position [388, 0]
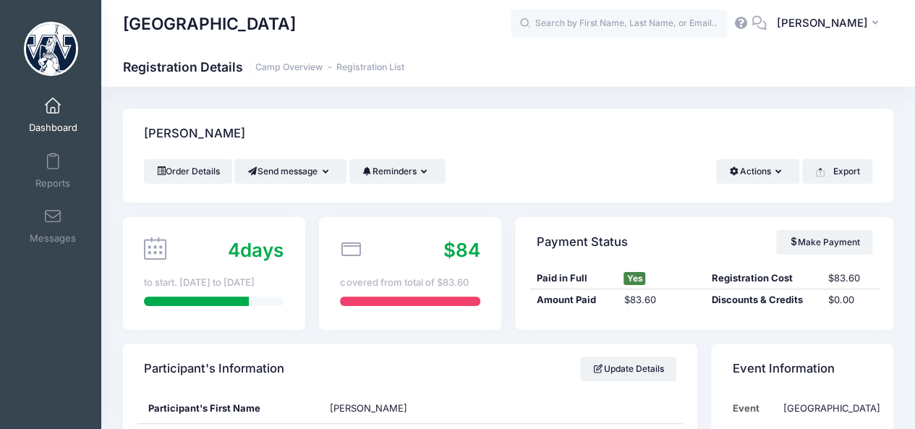
scroll to position [36, 0]
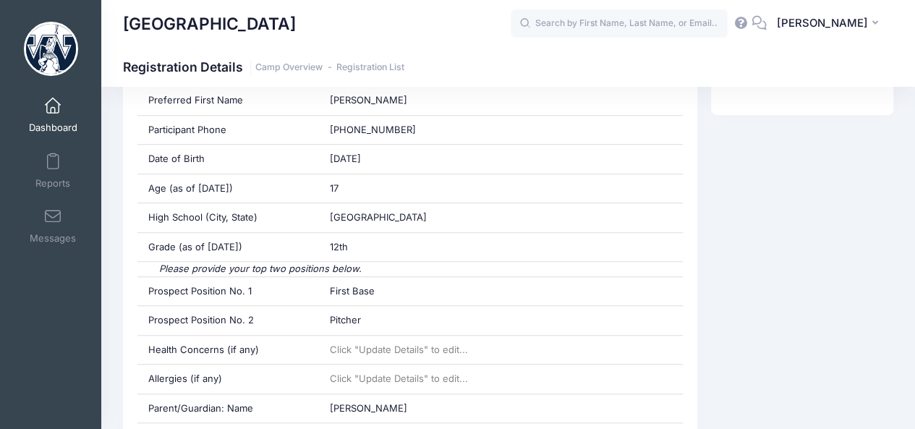
scroll to position [431, 0]
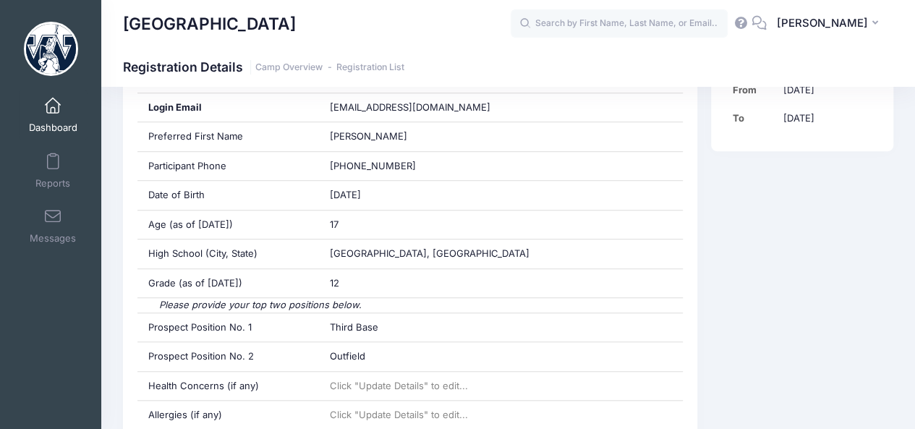
scroll to position [396, 0]
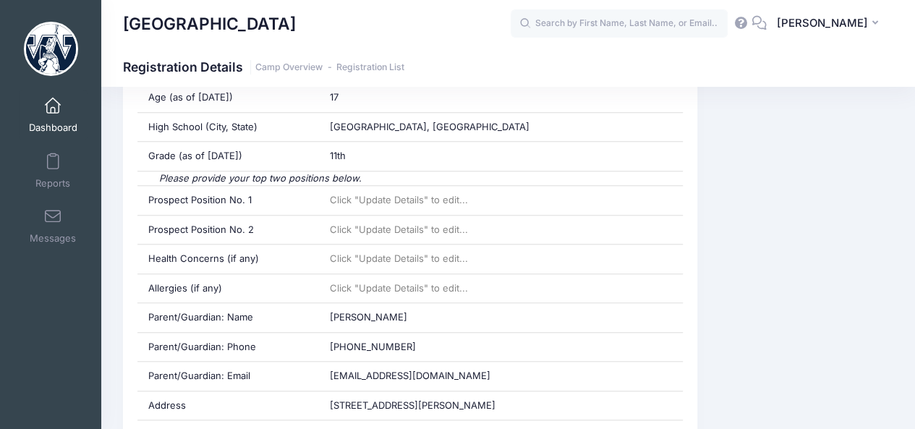
scroll to position [159, 0]
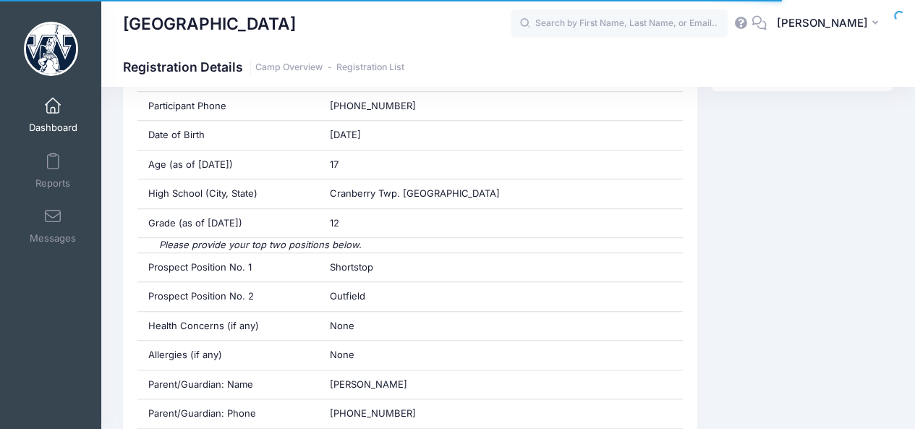
scroll to position [451, 0]
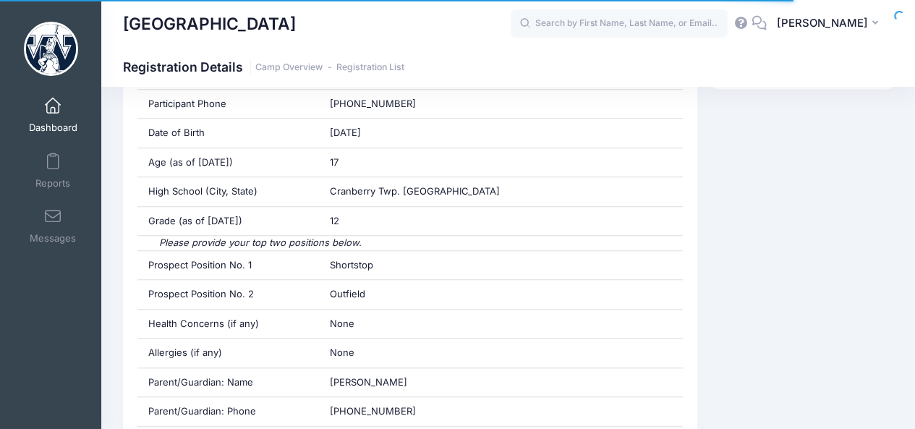
drag, startPoint x: 0, startPoint y: 0, endPoint x: 907, endPoint y: 134, distance: 917.1
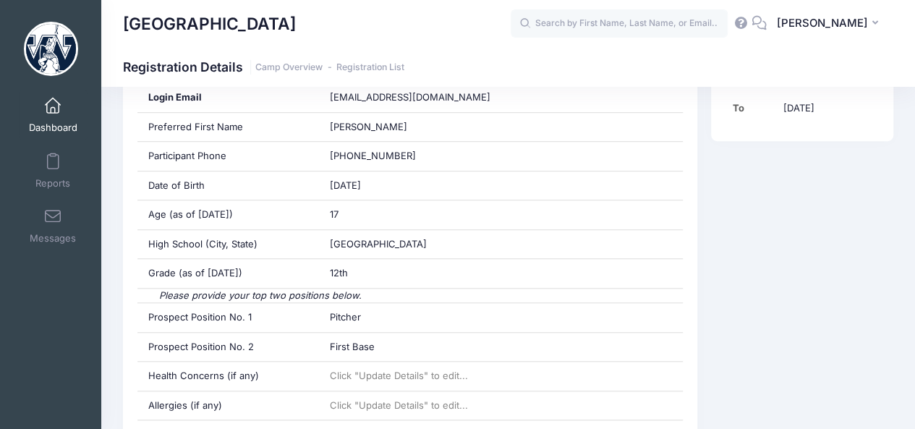
scroll to position [490, 0]
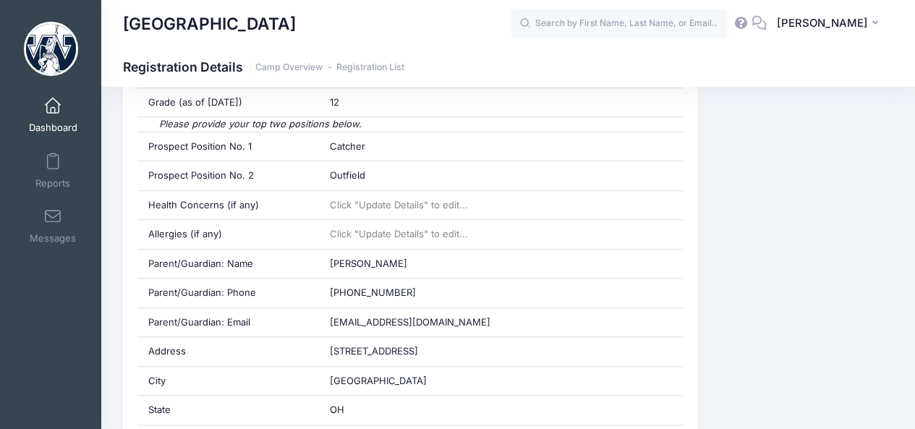
scroll to position [562, 0]
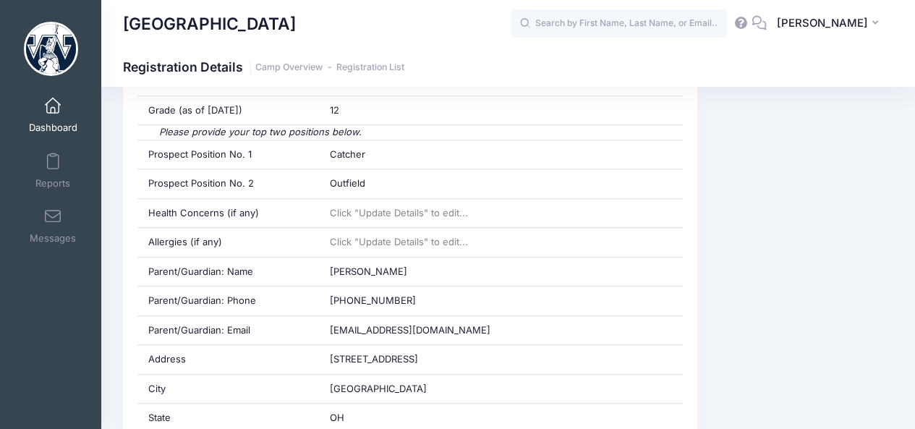
drag, startPoint x: 925, startPoint y: 64, endPoint x: 894, endPoint y: 167, distance: 108.0
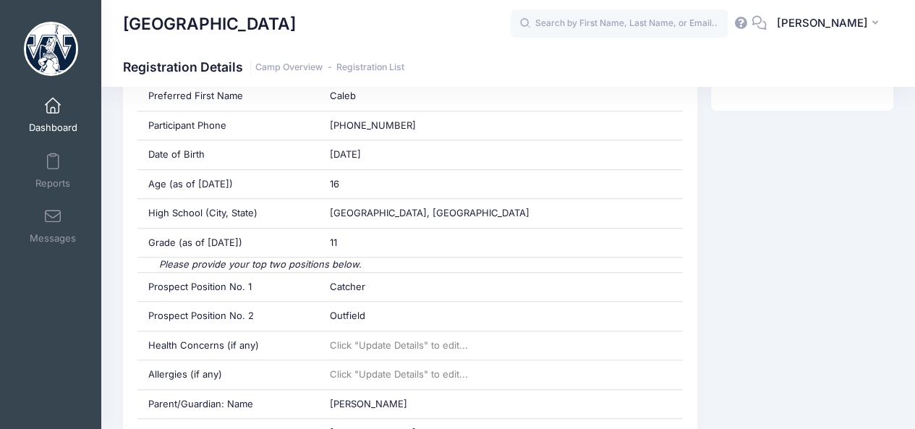
scroll to position [458, 0]
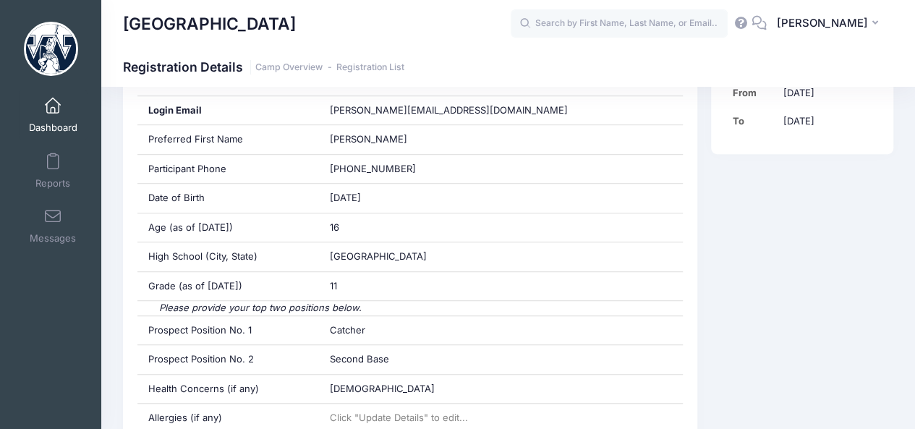
scroll to position [391, 0]
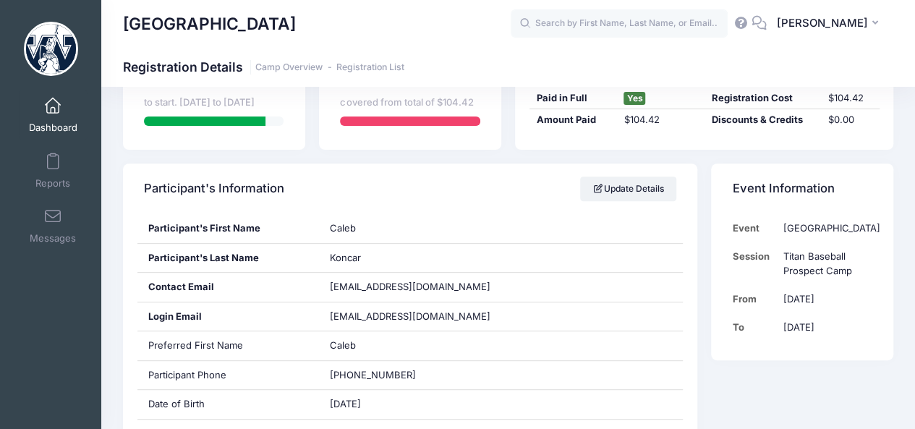
scroll to position [185, 0]
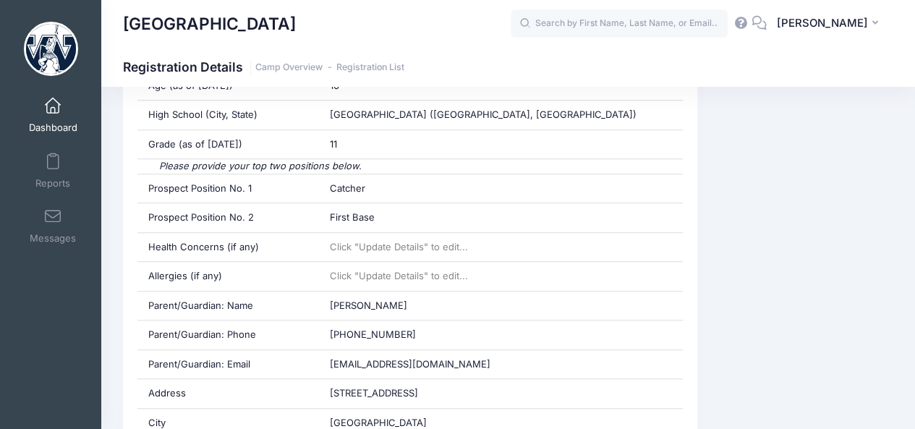
scroll to position [504, 0]
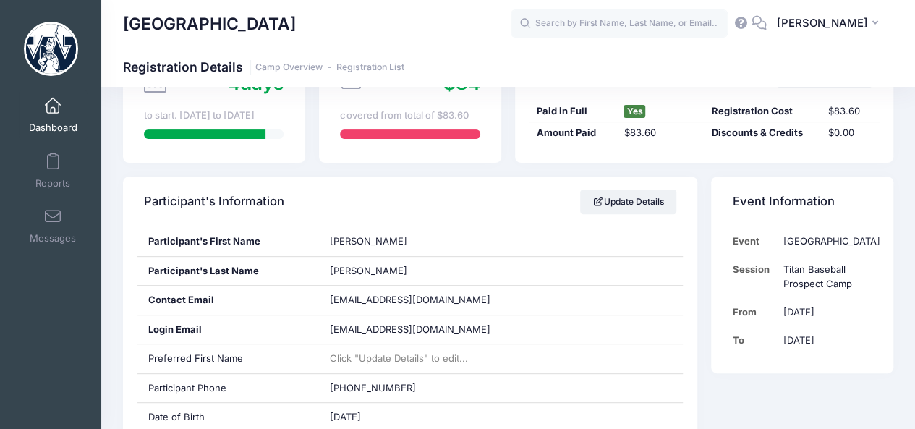
scroll to position [170, 0]
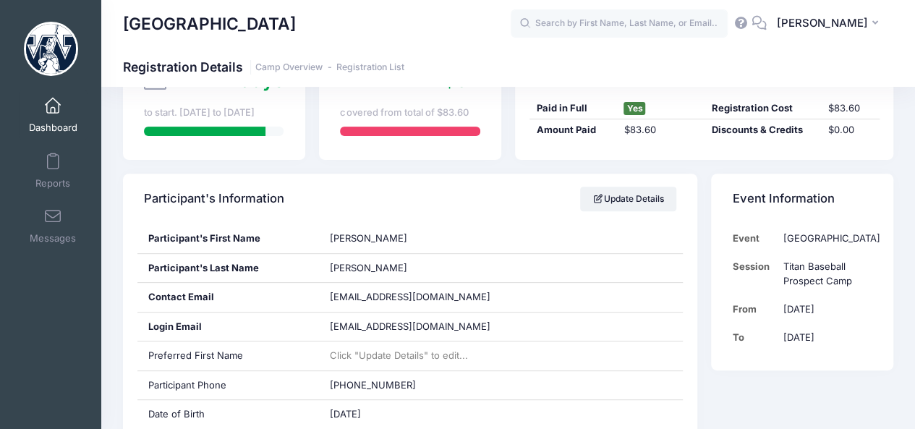
drag, startPoint x: 0, startPoint y: 0, endPoint x: 925, endPoint y: 76, distance: 927.8
click at [914, 76] on html "Processing Request Please wait... Processing Request Please wait... Processing …" at bounding box center [457, 44] width 915 height 429
click at [298, 64] on link "Camp Overview" at bounding box center [288, 67] width 67 height 11
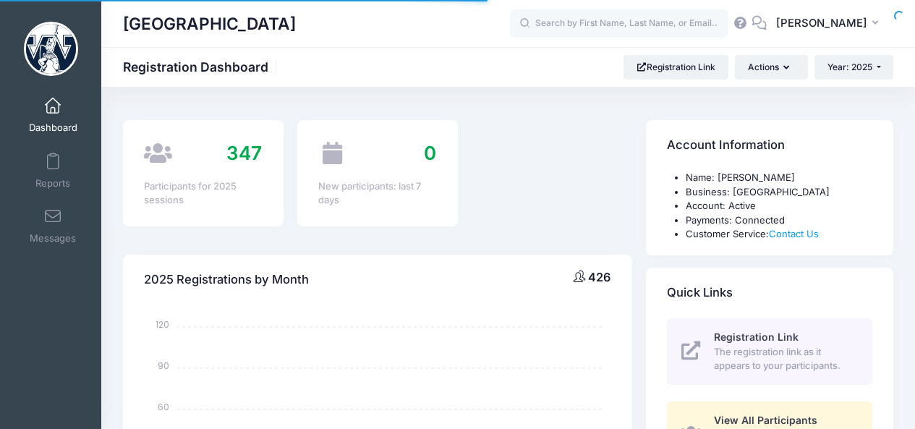
select select
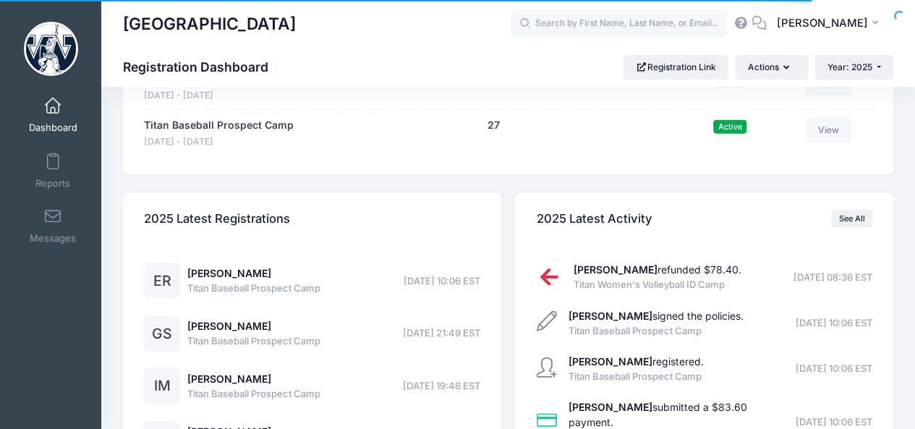
scroll to position [1588, 0]
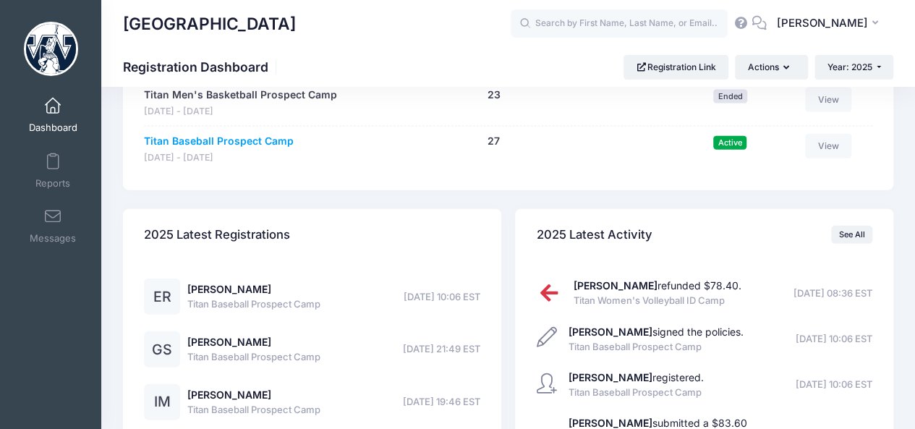
click at [211, 134] on link "Titan Baseball Prospect Camp" at bounding box center [219, 141] width 150 height 15
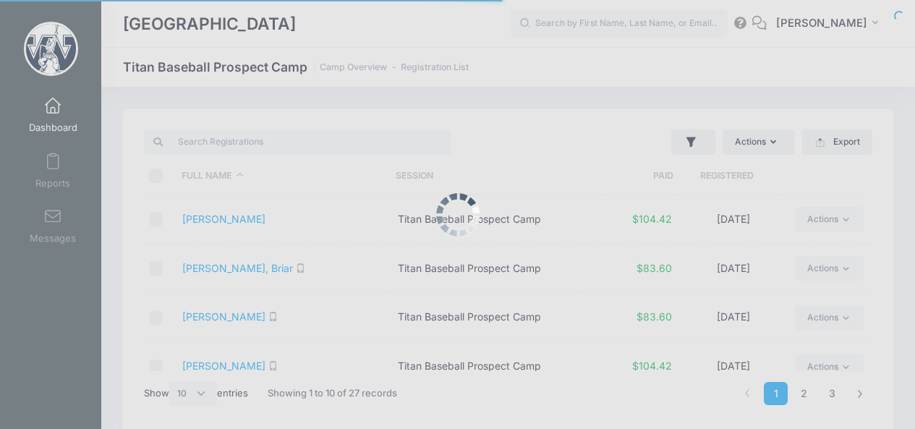
select select "10"
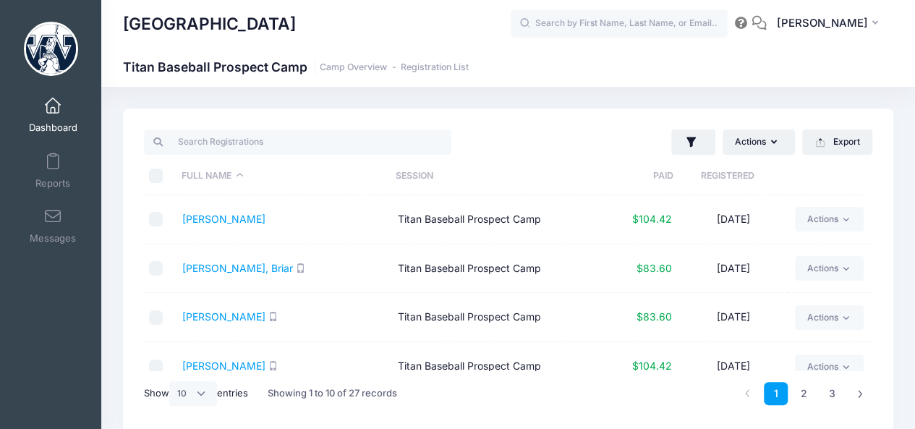
click at [53, 105] on span at bounding box center [53, 106] width 0 height 16
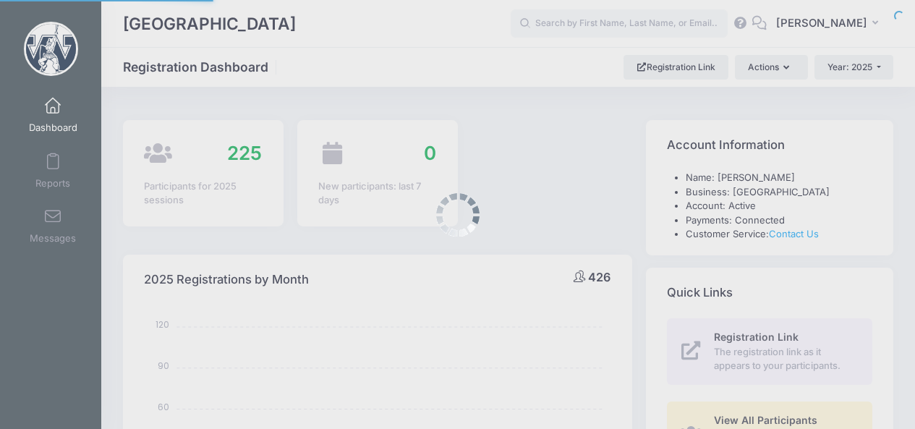
select select
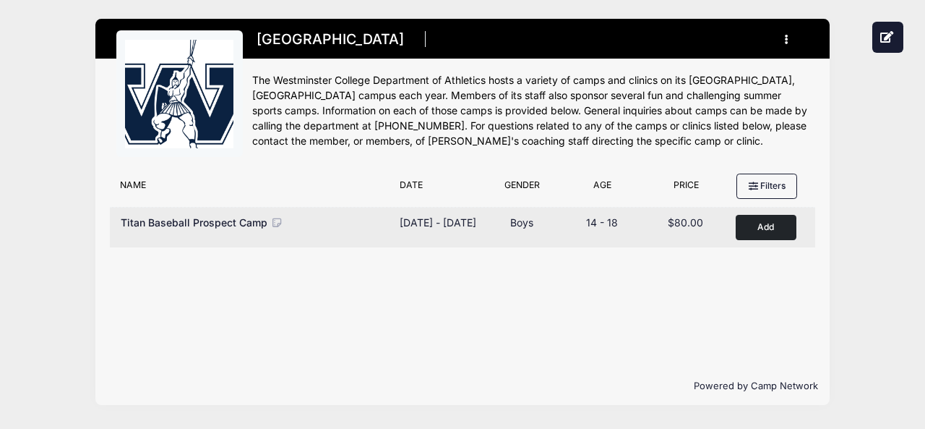
click at [209, 221] on span "Titan Baseball Prospect Camp" at bounding box center [194, 222] width 147 height 12
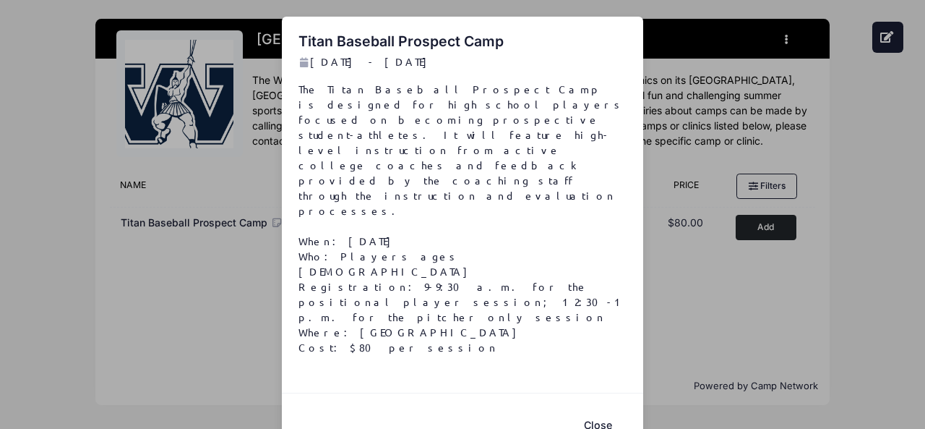
click at [594, 409] on button "Close" at bounding box center [598, 424] width 58 height 31
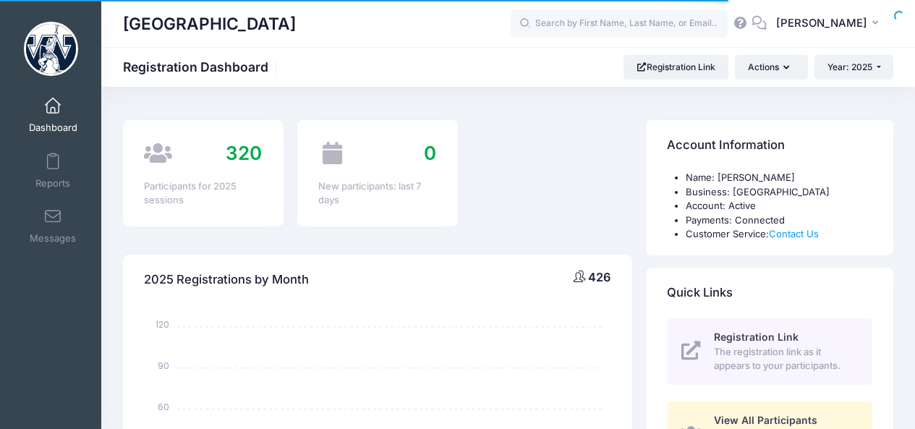
select select
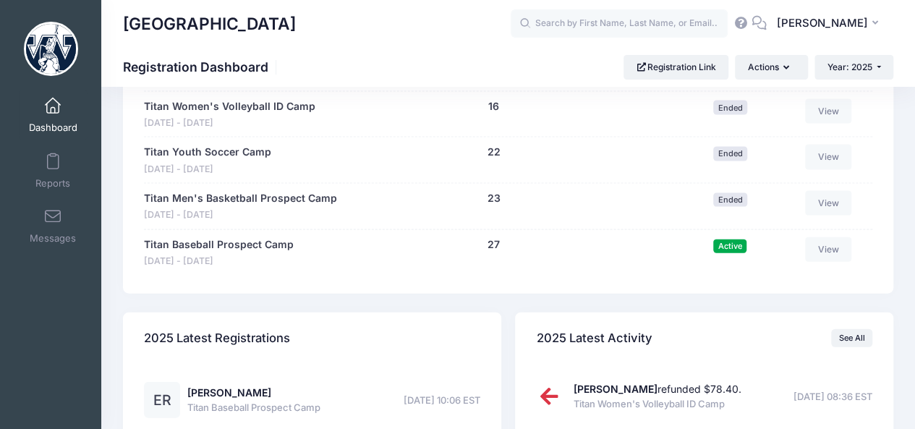
scroll to position [1486, 0]
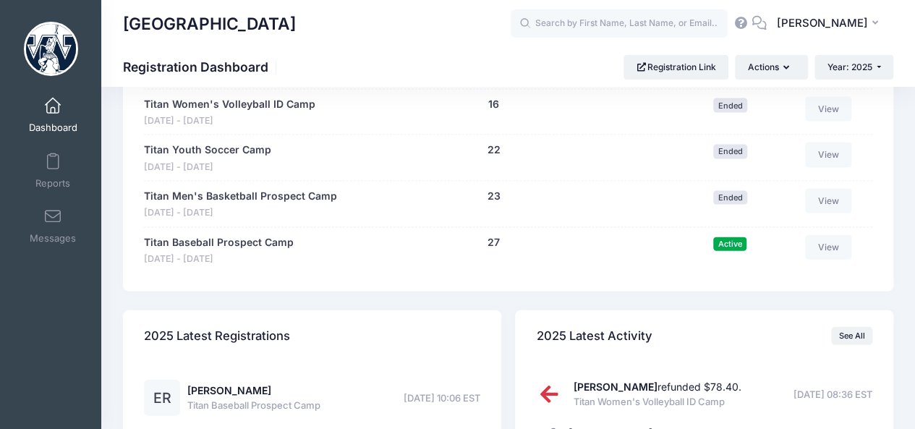
drag, startPoint x: 925, startPoint y: 60, endPoint x: 882, endPoint y: 330, distance: 273.7
click at [207, 238] on link "Titan Baseball Prospect Camp" at bounding box center [219, 242] width 150 height 15
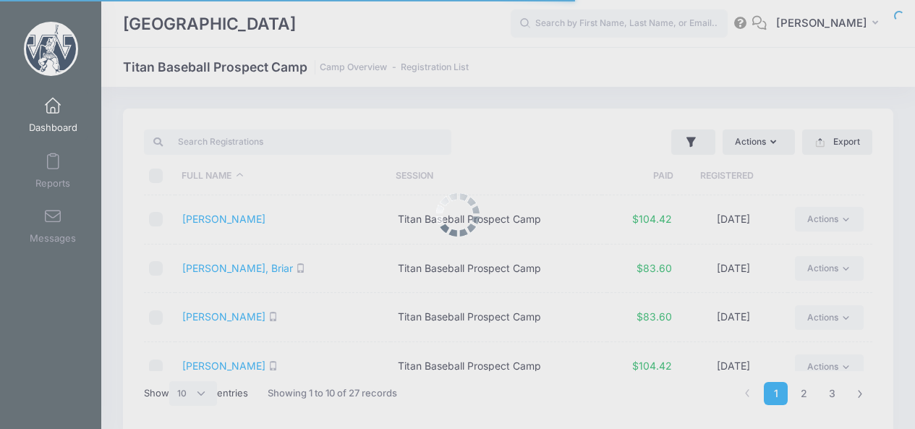
select select "10"
